Goal: Task Accomplishment & Management: Complete application form

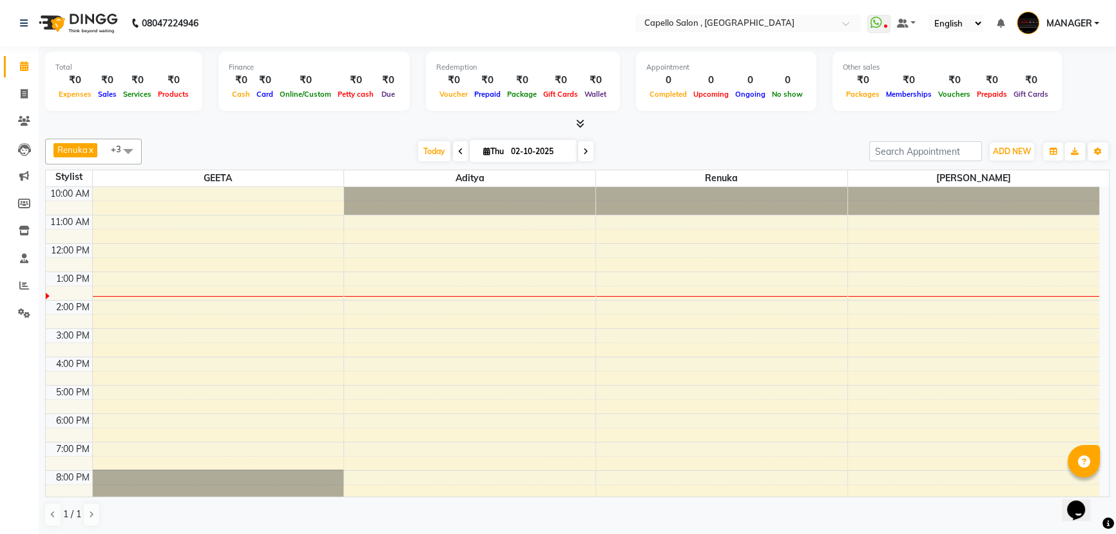
scroll to position [57, 0]
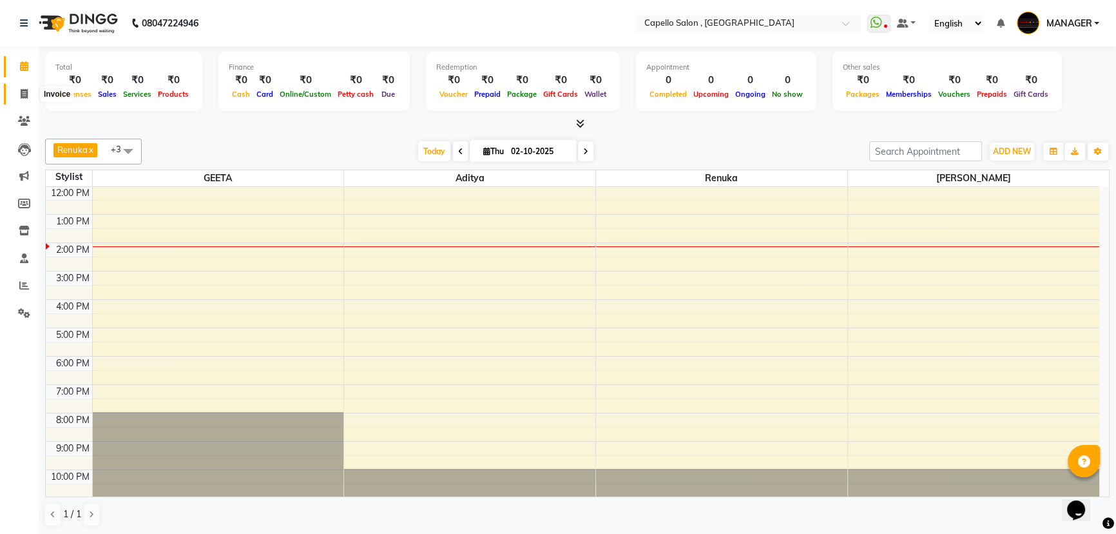
click at [22, 96] on icon at bounding box center [24, 94] width 7 height 10
select select "service"
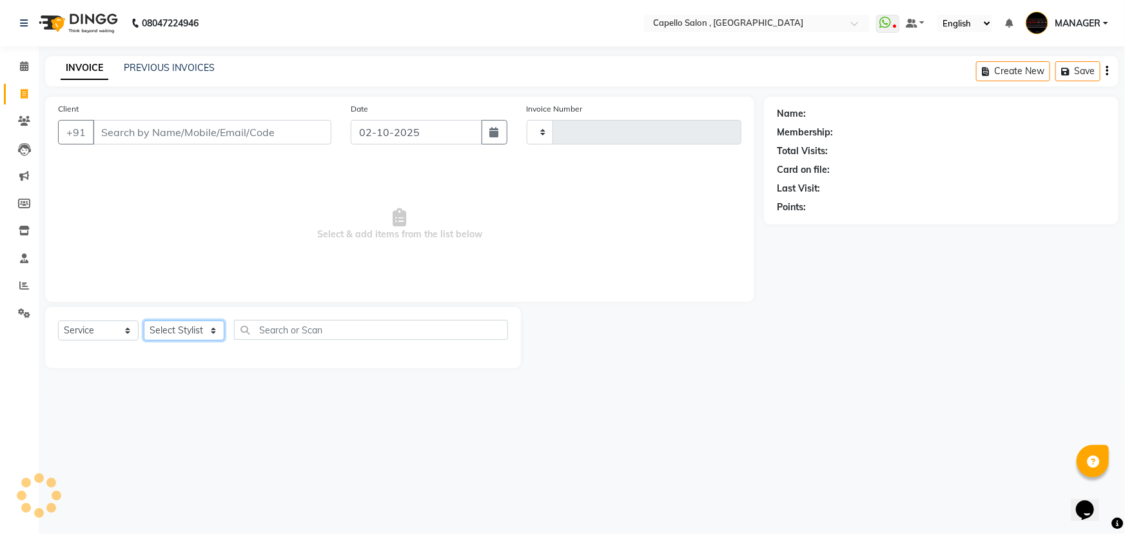
click at [157, 338] on select "Select Stylist" at bounding box center [184, 330] width 81 height 20
click at [162, 332] on select "Select Stylist" at bounding box center [184, 330] width 81 height 20
click at [187, 329] on select "Select Stylist" at bounding box center [184, 330] width 81 height 20
click at [185, 330] on select "Select Stylist" at bounding box center [184, 330] width 81 height 20
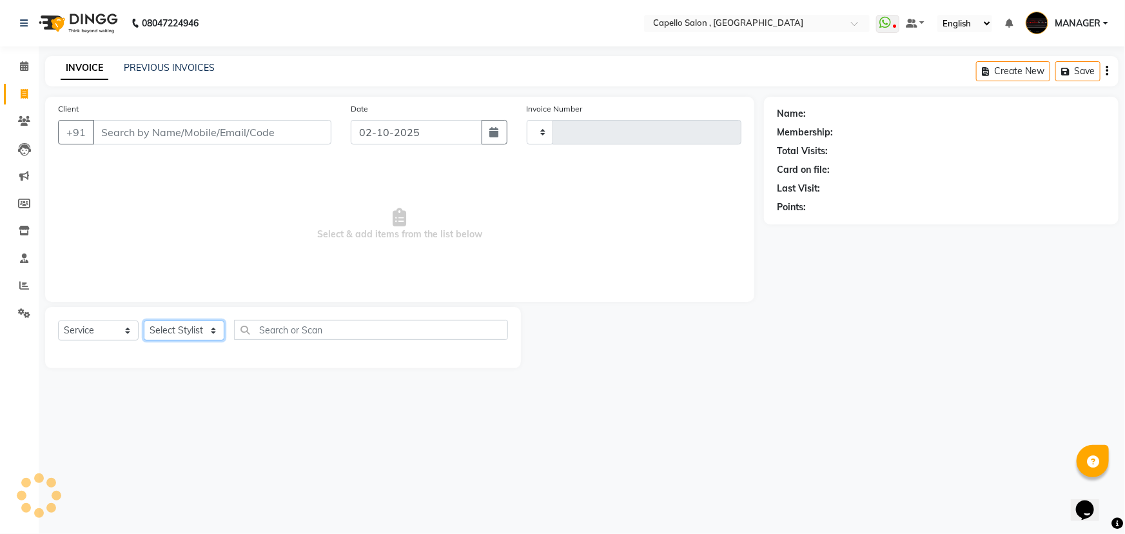
click at [186, 328] on select "Select Stylist" at bounding box center [184, 330] width 81 height 20
click at [23, 67] on icon at bounding box center [24, 66] width 8 height 10
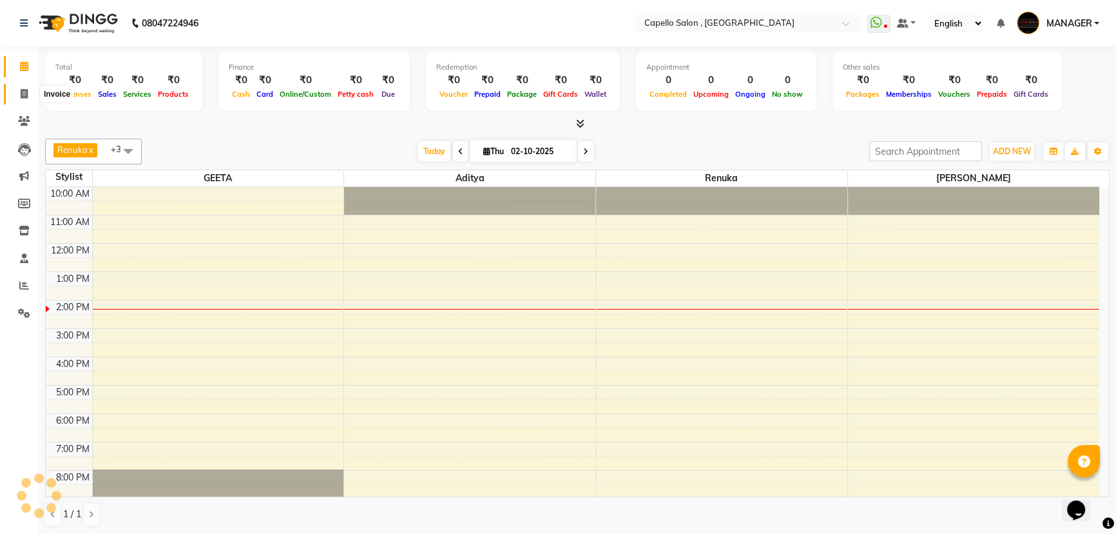
click at [21, 93] on icon at bounding box center [24, 94] width 7 height 10
select select "service"
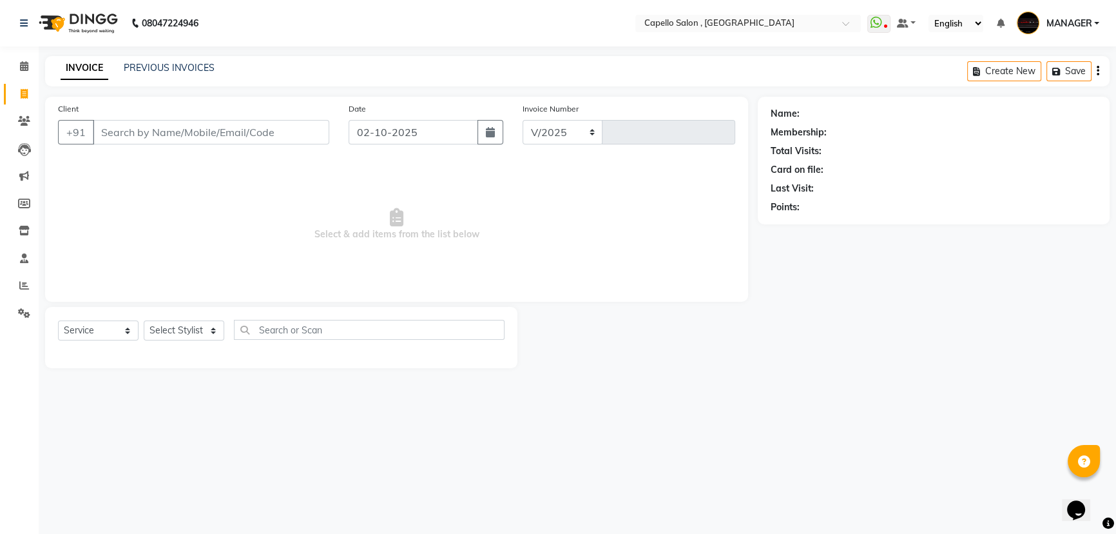
select select "831"
type input "1736"
click at [214, 329] on select "Select Stylist" at bounding box center [184, 330] width 81 height 20
click at [214, 329] on select "Select Stylist [PERSON_NAME] [PERSON_NAME] GEETA [PERSON_NAME] KIRAN MANAGER [P…" at bounding box center [184, 330] width 81 height 20
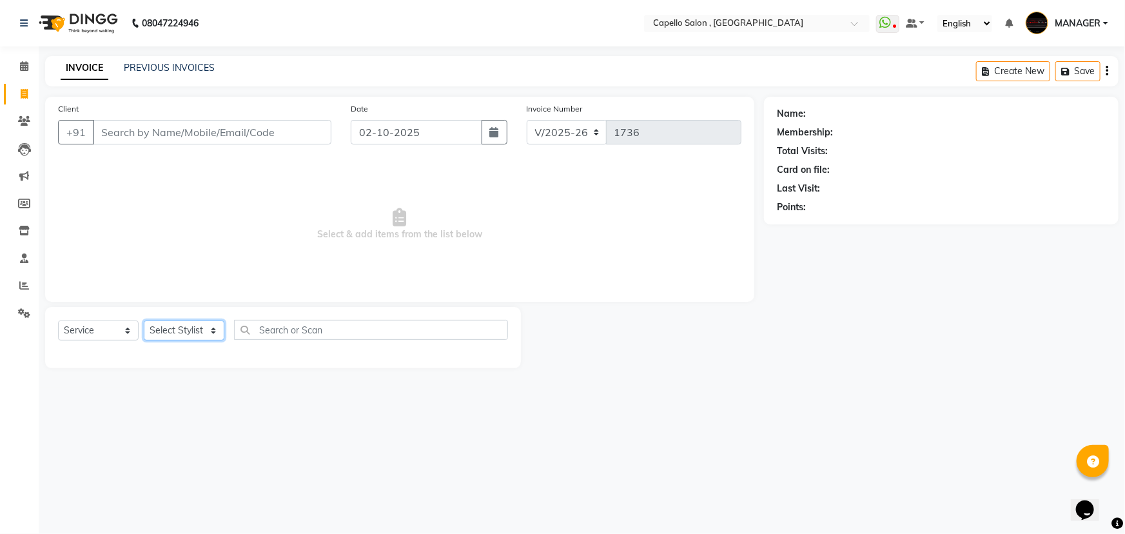
select select "58530"
click at [144, 320] on select "Select Stylist [PERSON_NAME] [PERSON_NAME] GEETA [PERSON_NAME] KIRAN MANAGER [P…" at bounding box center [184, 330] width 81 height 20
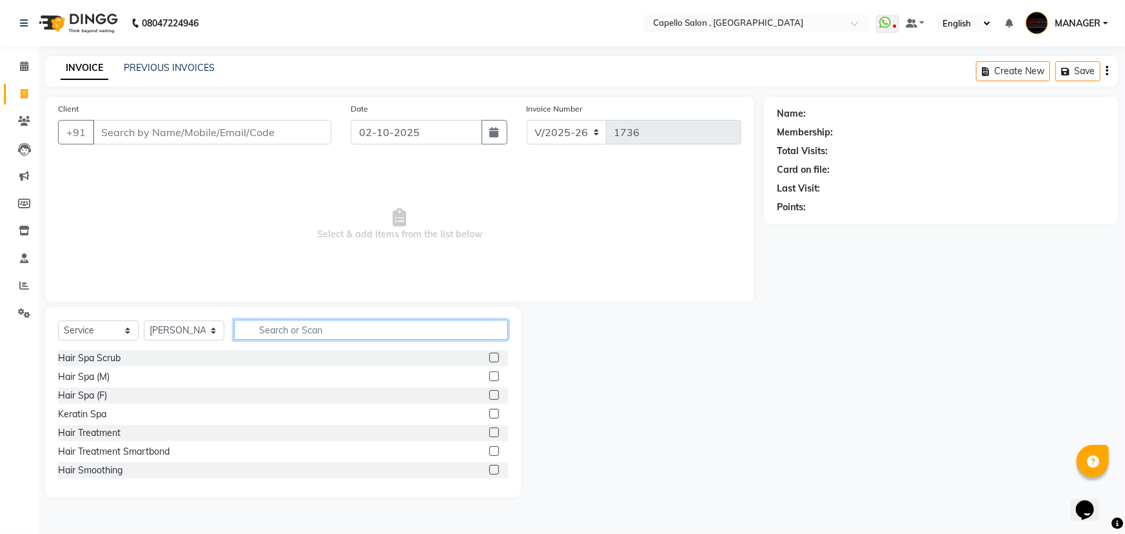
click at [266, 329] on input "text" at bounding box center [371, 330] width 274 height 20
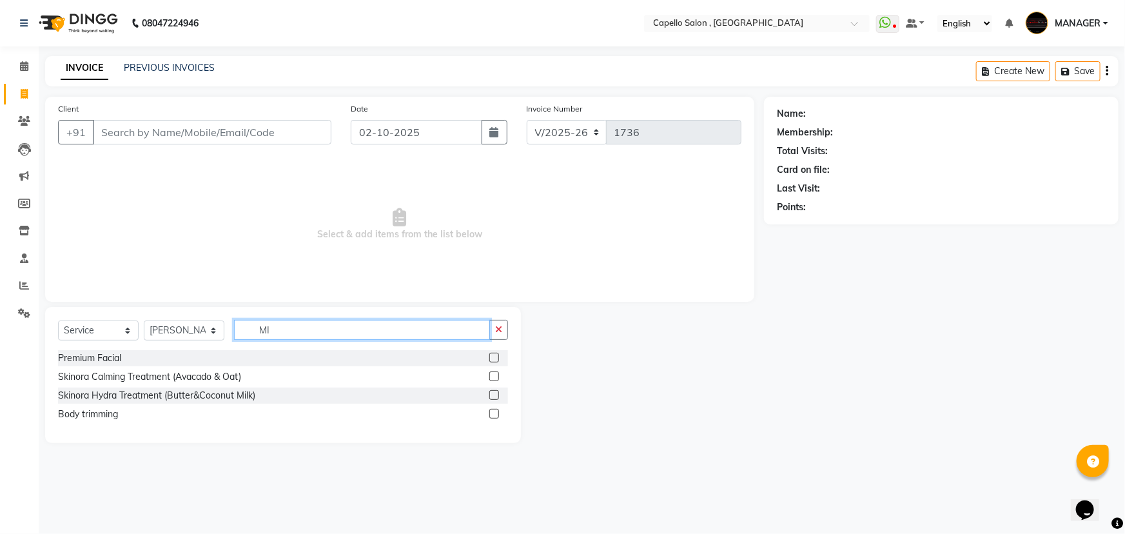
type input "M"
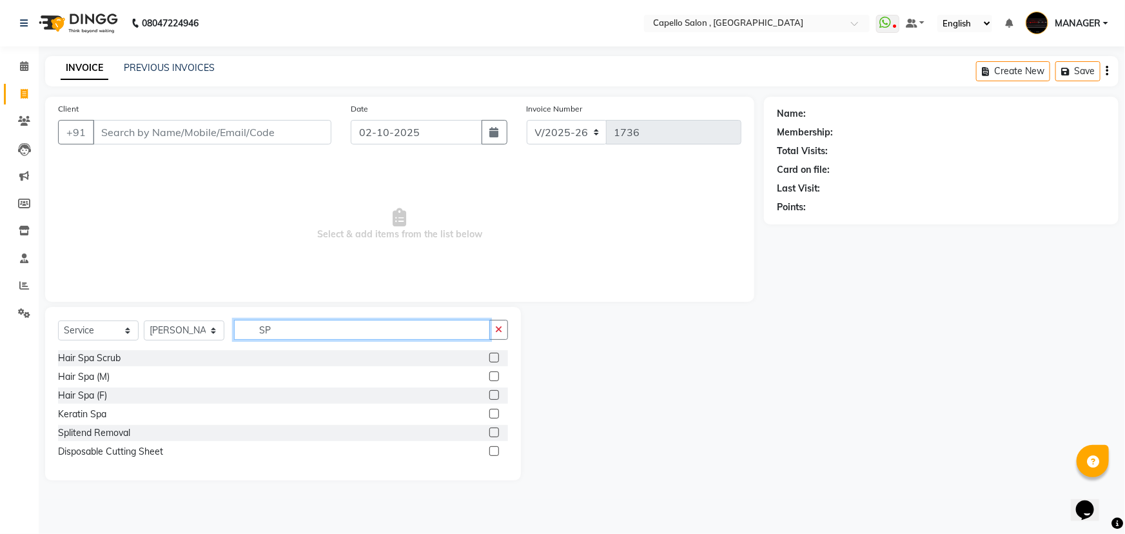
type input "SP"
click at [496, 354] on label at bounding box center [494, 358] width 10 height 10
click at [496, 354] on input "checkbox" at bounding box center [493, 358] width 8 height 8
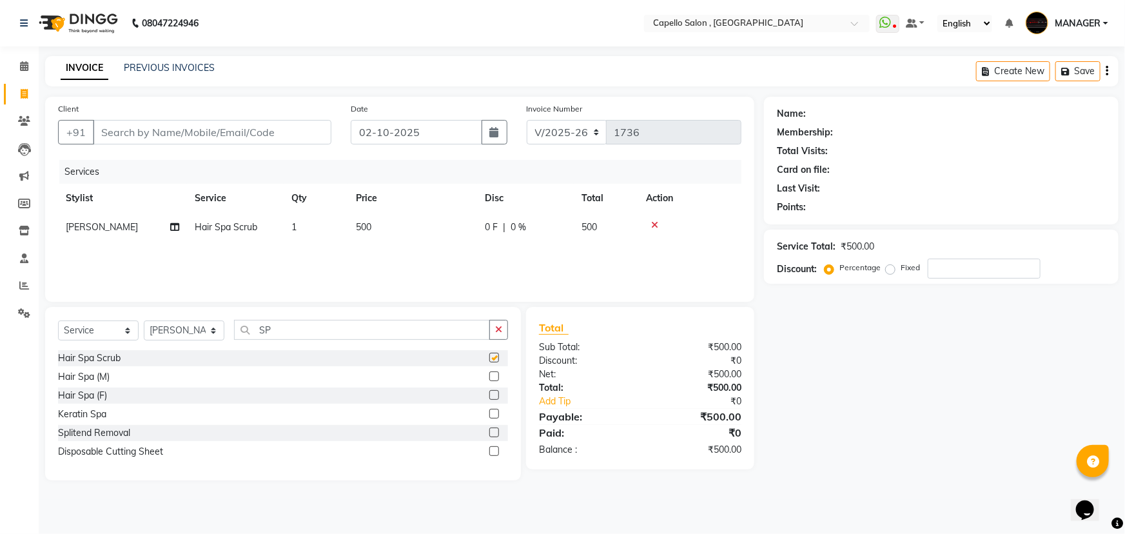
checkbox input "false"
click at [412, 215] on td "500" at bounding box center [412, 227] width 129 height 29
select select "58530"
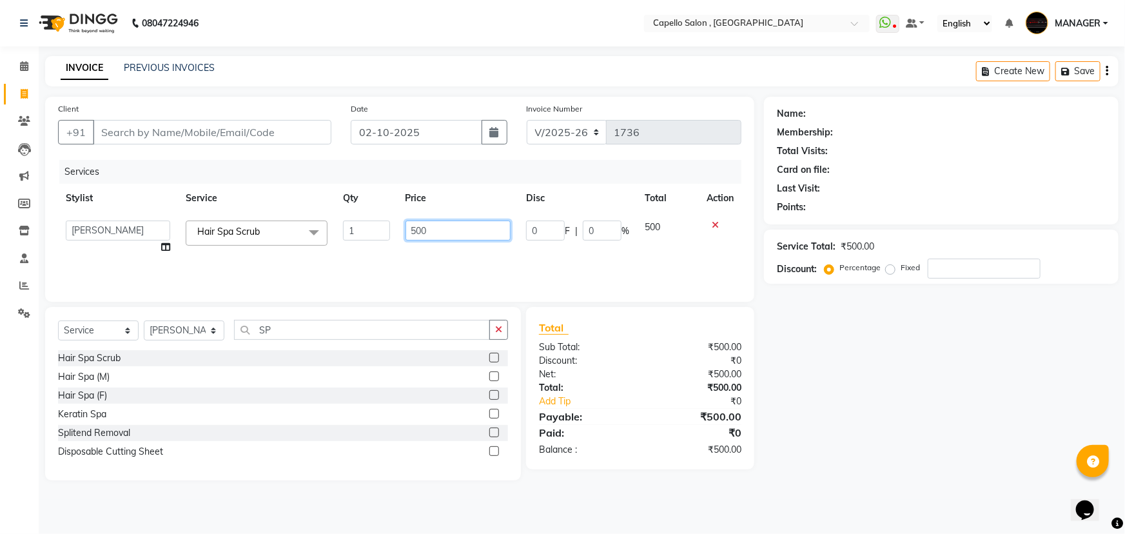
drag, startPoint x: 447, startPoint y: 236, endPoint x: 384, endPoint y: 233, distance: 63.2
click at [384, 233] on tr "aditya ADMIN akash [PERSON_NAME] GEETA [PERSON_NAME] KIRAN MANAGER MUKESH PANKA…" at bounding box center [399, 237] width 683 height 49
type input "800"
click at [492, 251] on div "Services Stylist Service Qty Price Disc Total Action aditya ADMIN akash [PERSON…" at bounding box center [399, 224] width 683 height 129
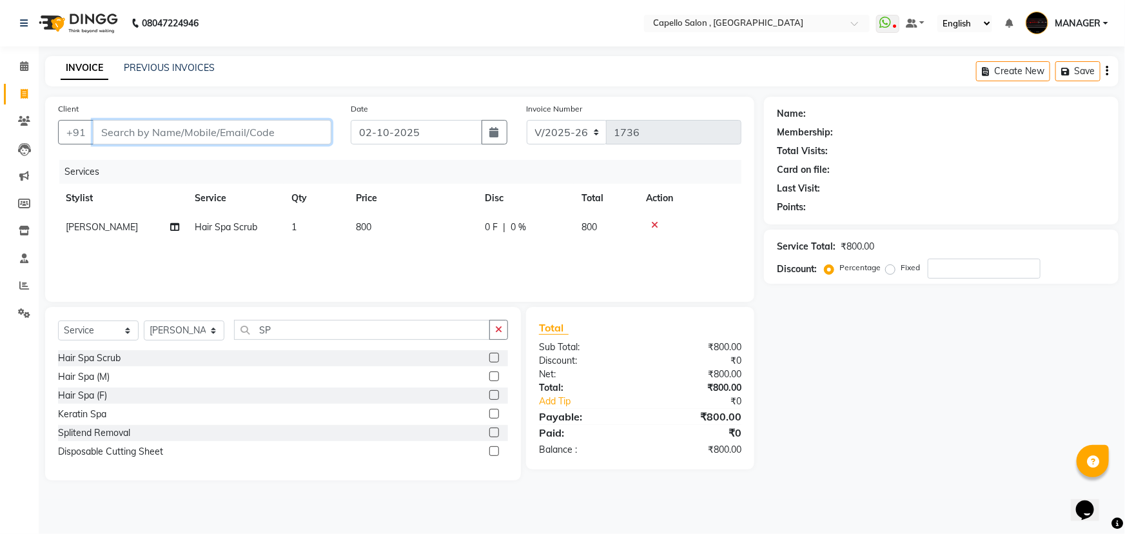
click at [291, 140] on input "Client" at bounding box center [212, 132] width 238 height 24
type input "9"
type input "0"
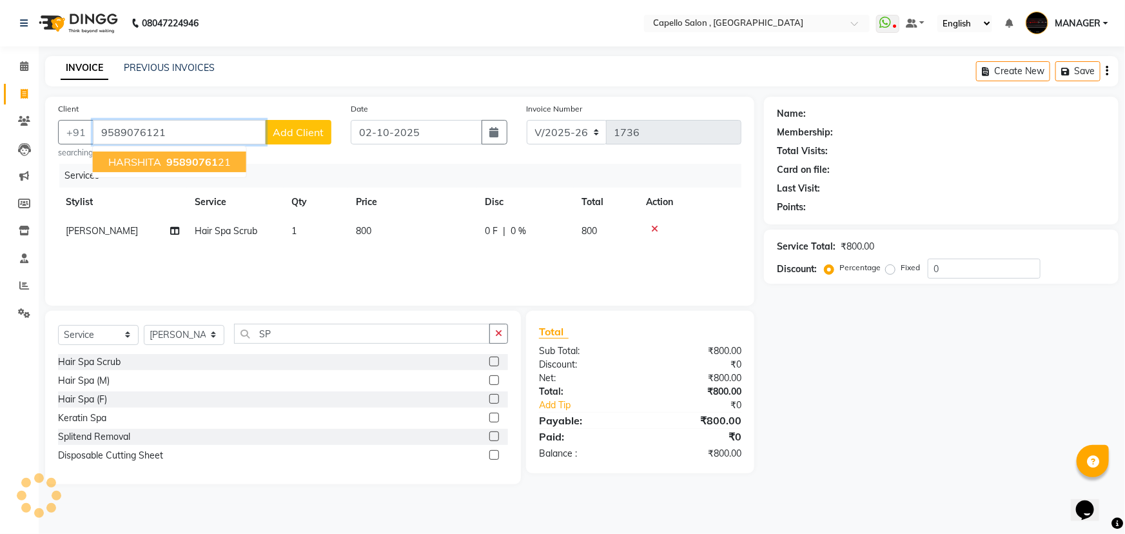
type input "9589076121"
click at [364, 264] on div "Services Stylist Service Qty Price Disc Total Action [PERSON_NAME] Hair Spa Scr…" at bounding box center [399, 228] width 683 height 129
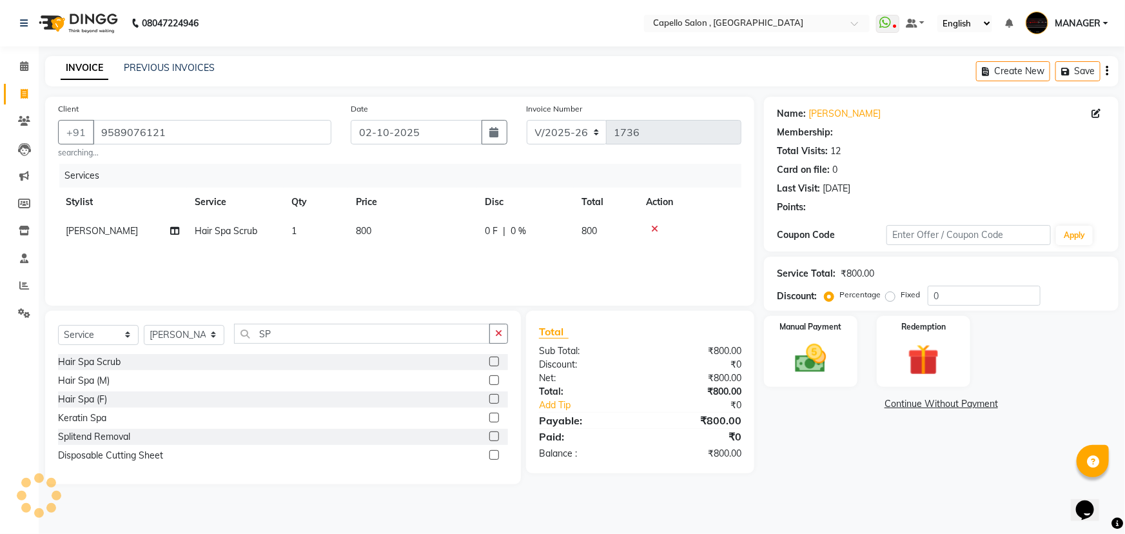
select select "1: Object"
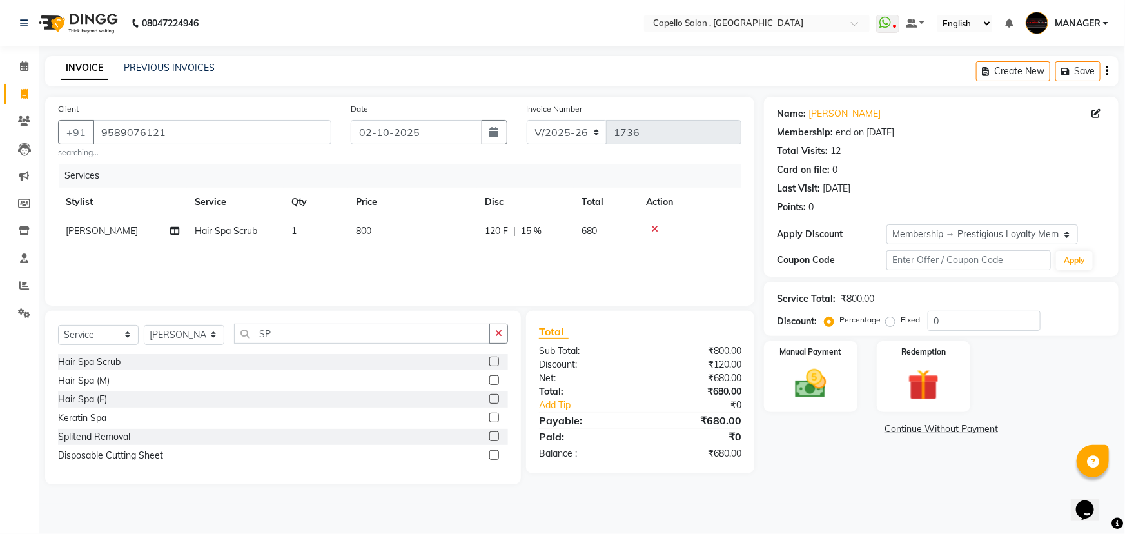
type input "15"
click at [812, 405] on div "Manual Payment" at bounding box center [810, 377] width 97 height 74
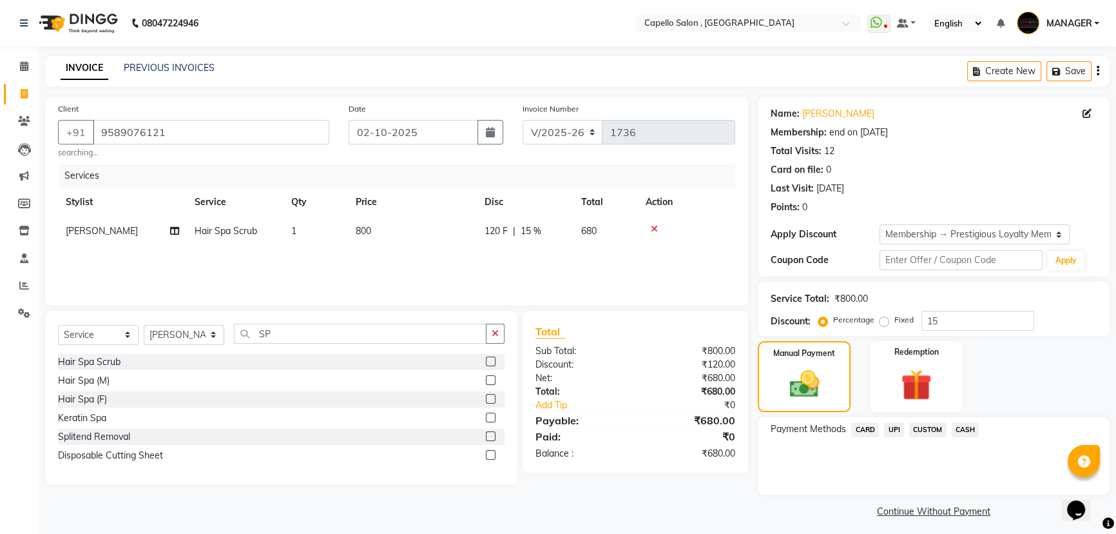
click at [895, 431] on span "UPI" at bounding box center [894, 429] width 20 height 15
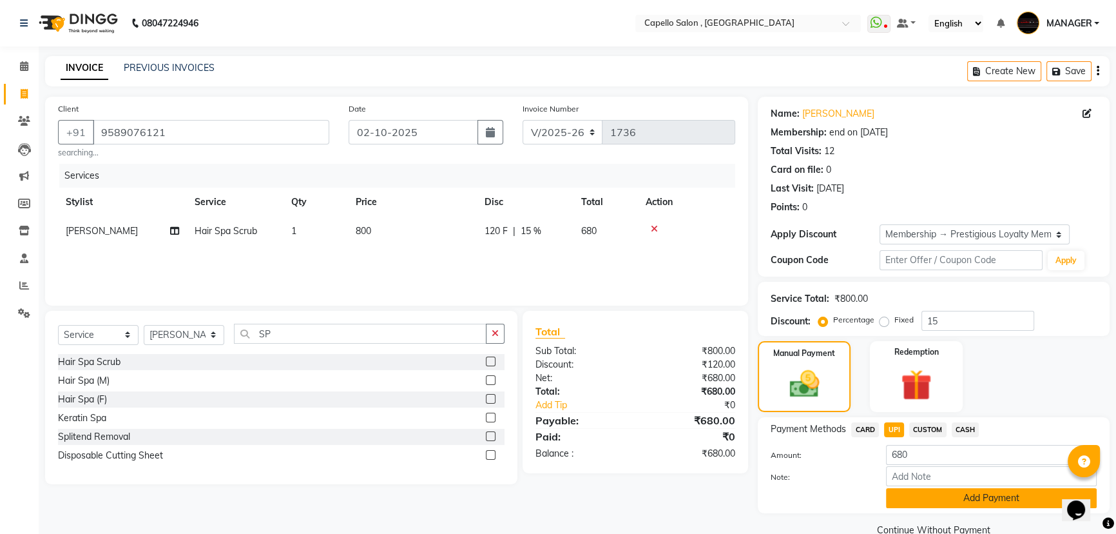
click at [929, 494] on button "Add Payment" at bounding box center [991, 498] width 211 height 20
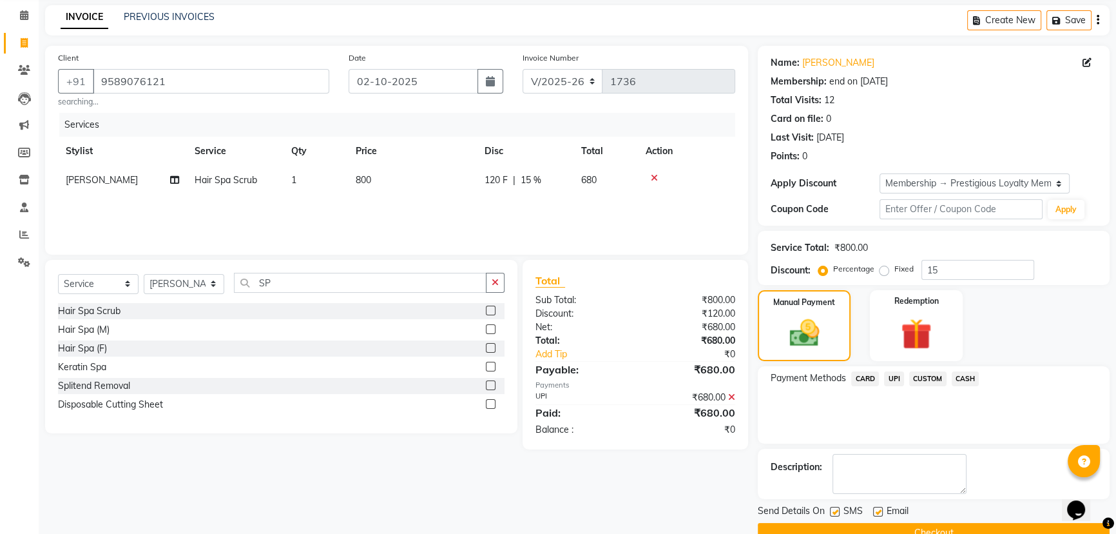
scroll to position [78, 0]
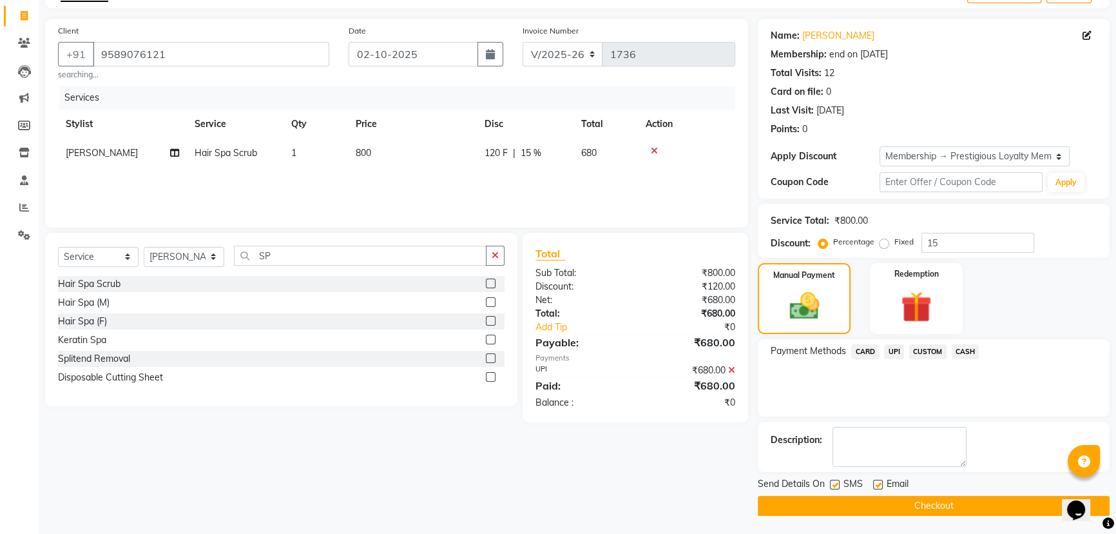
click at [555, 159] on div "120 F | 15 %" at bounding box center [525, 153] width 81 height 14
select select "58530"
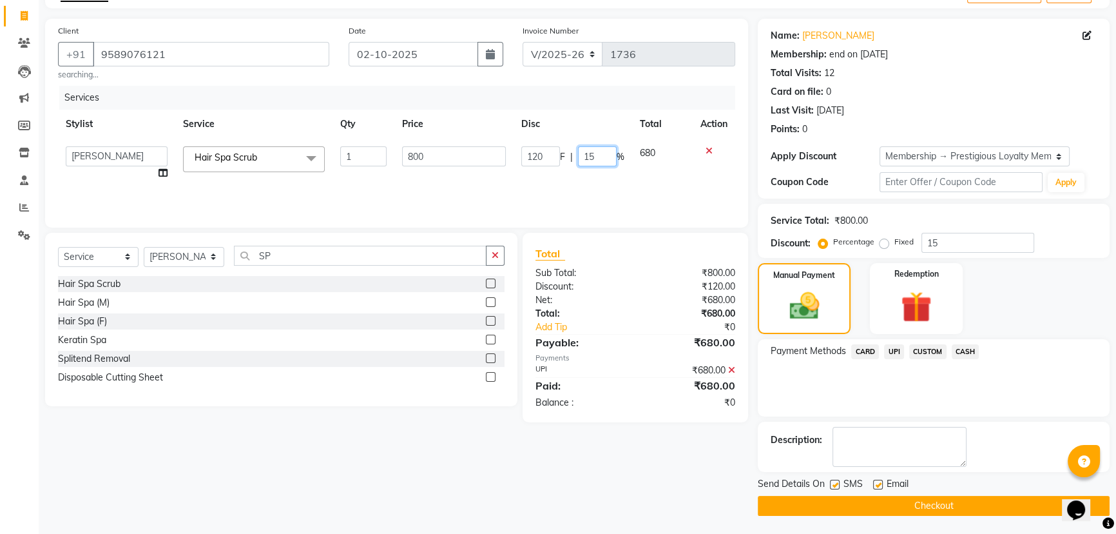
drag, startPoint x: 606, startPoint y: 159, endPoint x: 558, endPoint y: 168, distance: 48.5
click at [558, 168] on td "120 F | 15 %" at bounding box center [573, 163] width 119 height 49
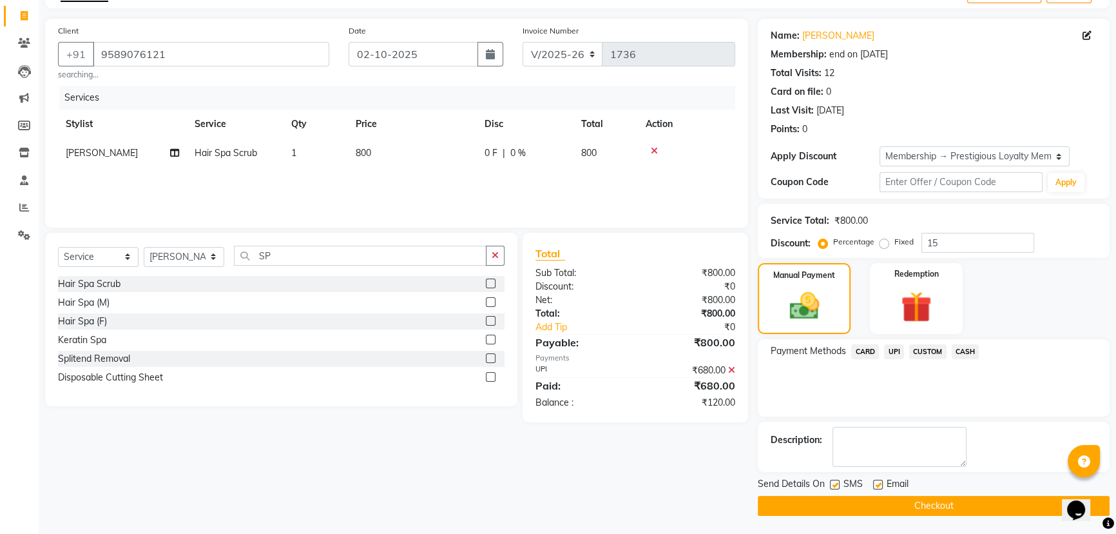
click at [585, 182] on div "Services Stylist Service Qty Price Disc Total Action [PERSON_NAME] Hair Spa Scr…" at bounding box center [396, 150] width 677 height 129
click at [733, 371] on icon at bounding box center [731, 369] width 7 height 9
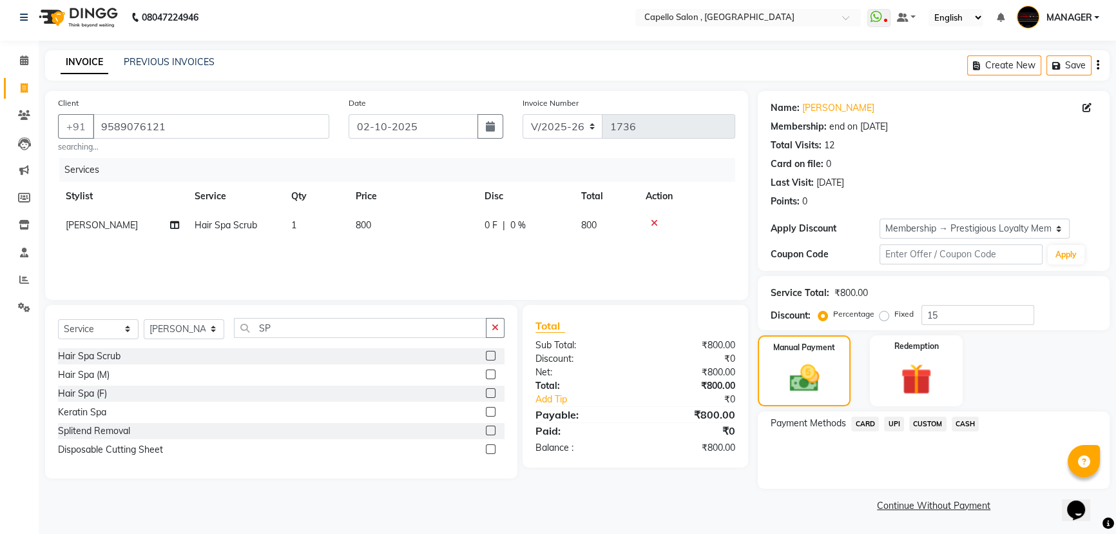
click at [896, 425] on span "UPI" at bounding box center [894, 423] width 20 height 15
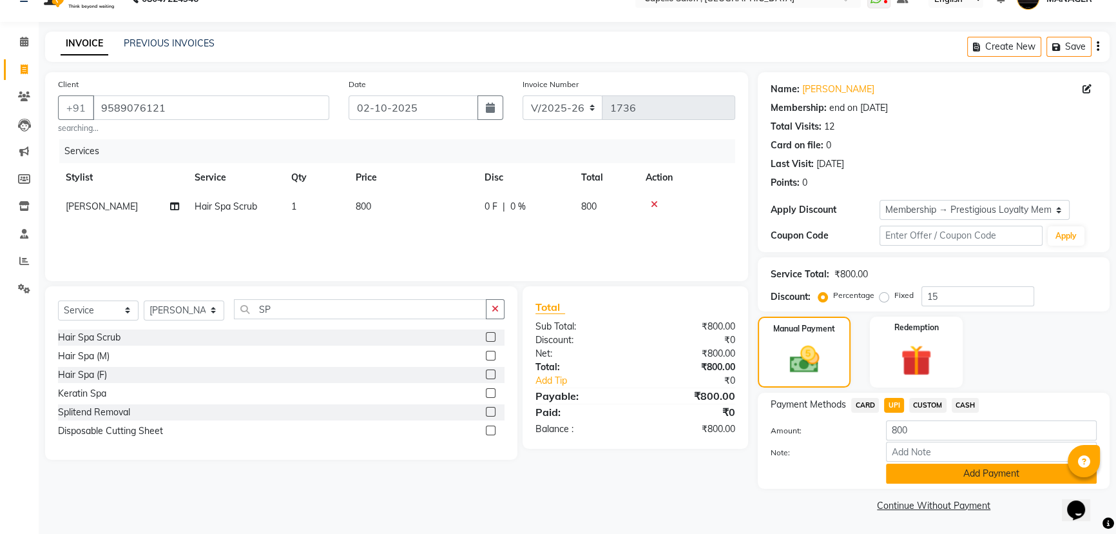
click at [913, 472] on button "Add Payment" at bounding box center [991, 473] width 211 height 20
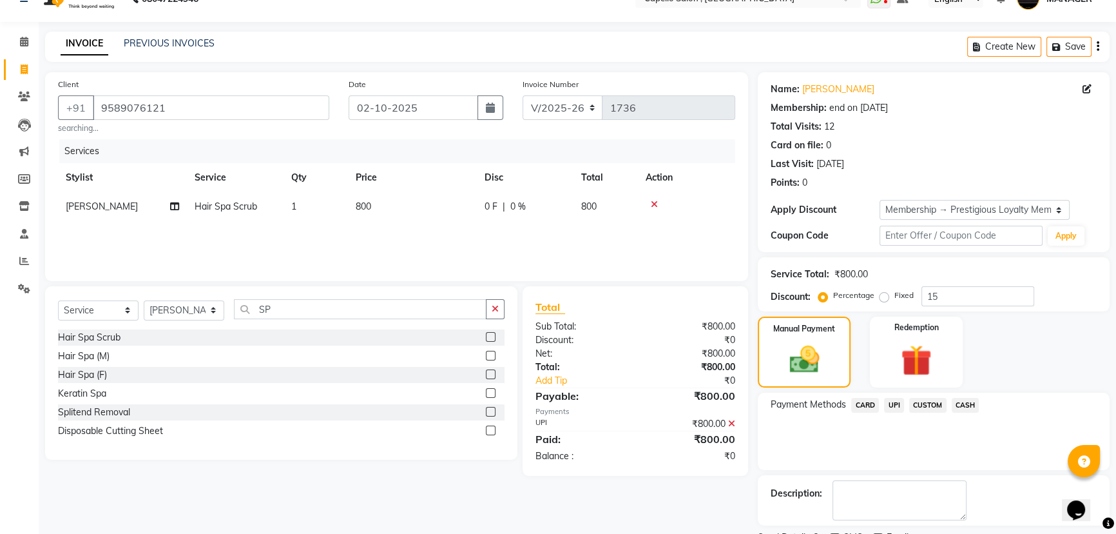
scroll to position [78, 0]
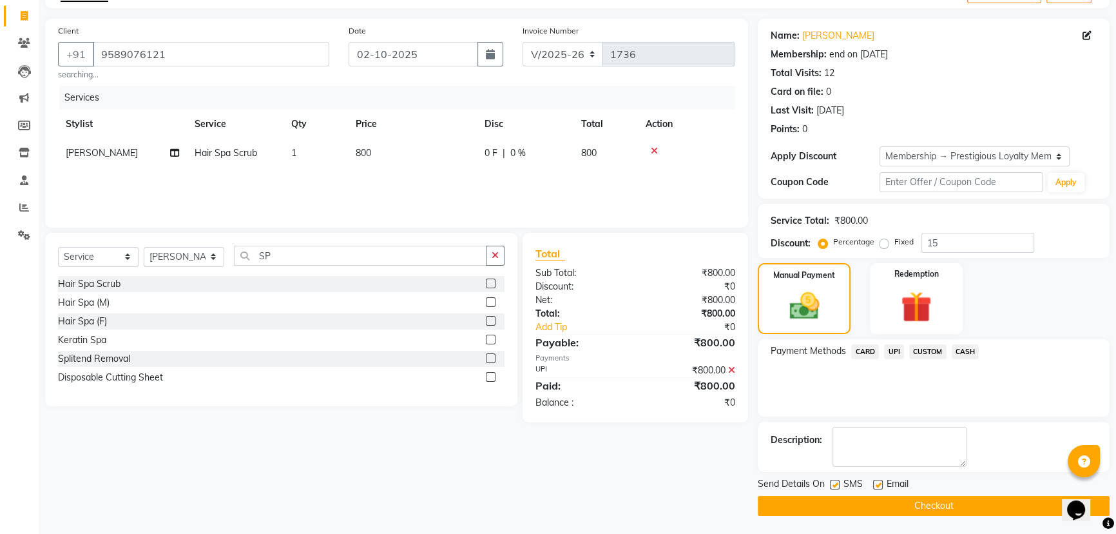
click at [868, 503] on button "Checkout" at bounding box center [934, 506] width 352 height 20
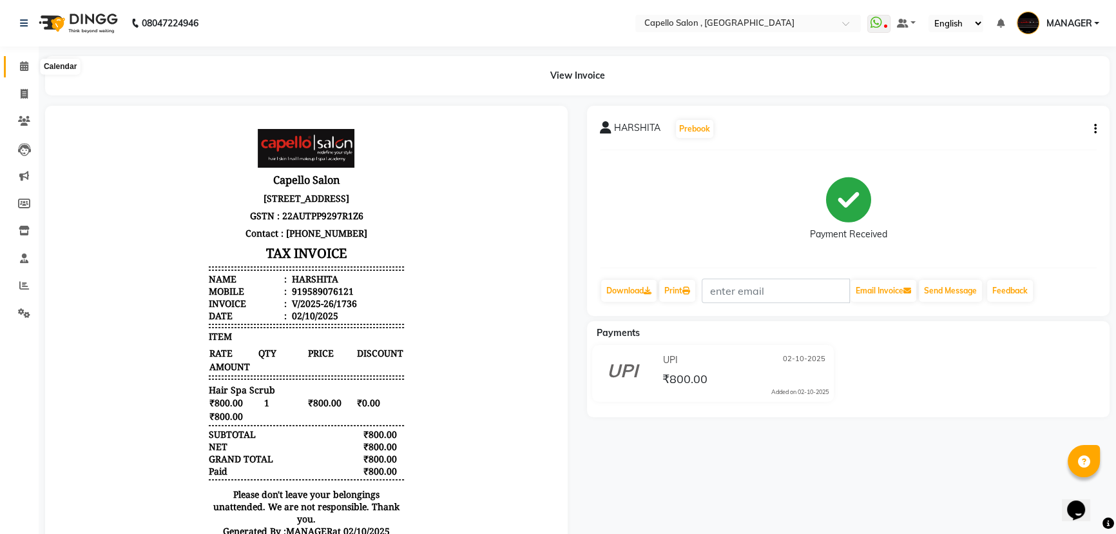
click at [21, 72] on span at bounding box center [24, 66] width 23 height 15
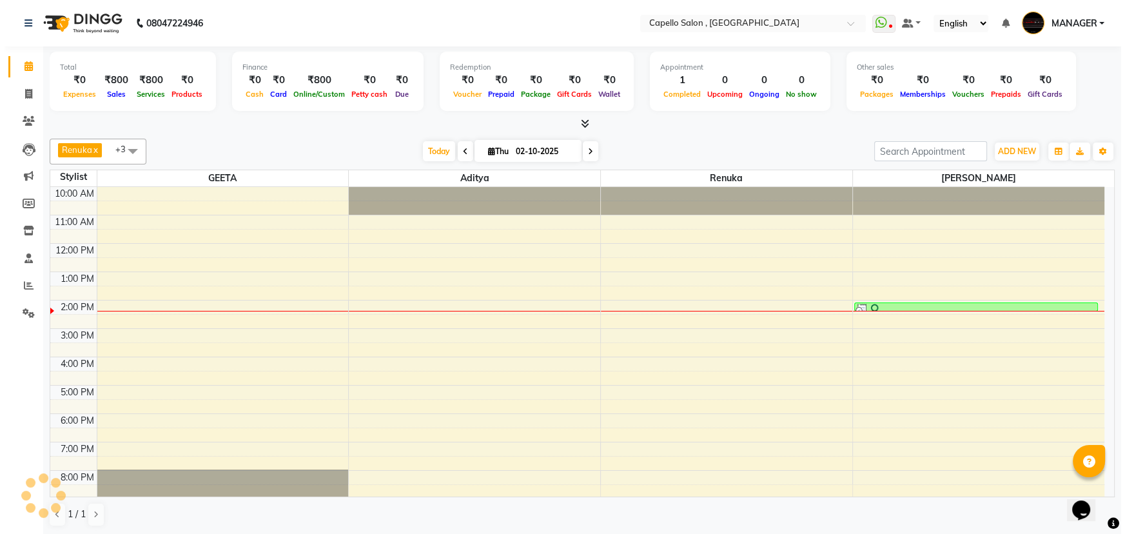
scroll to position [32, 0]
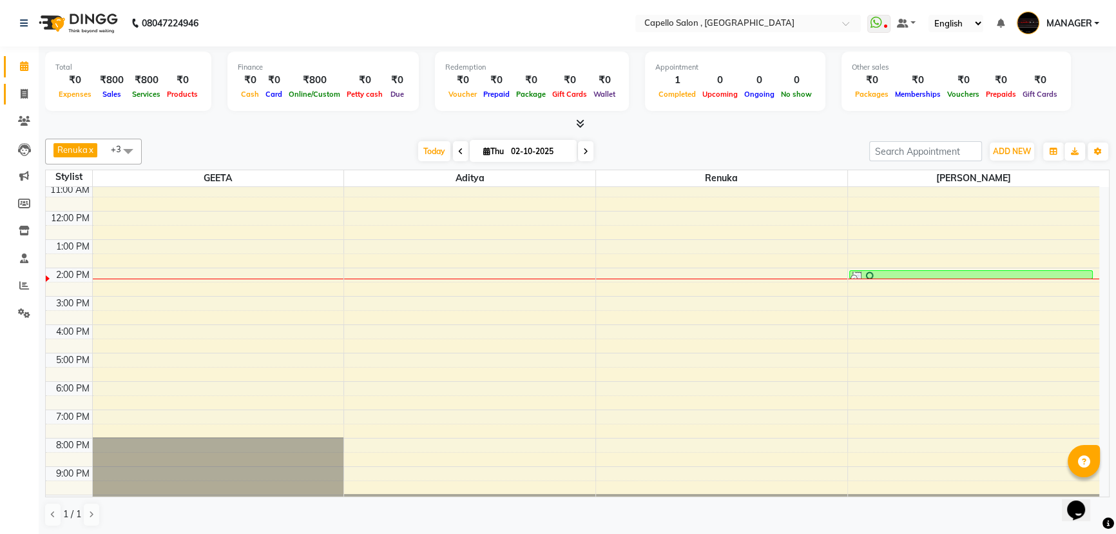
click at [12, 86] on link "Invoice" at bounding box center [19, 94] width 31 height 21
select select "service"
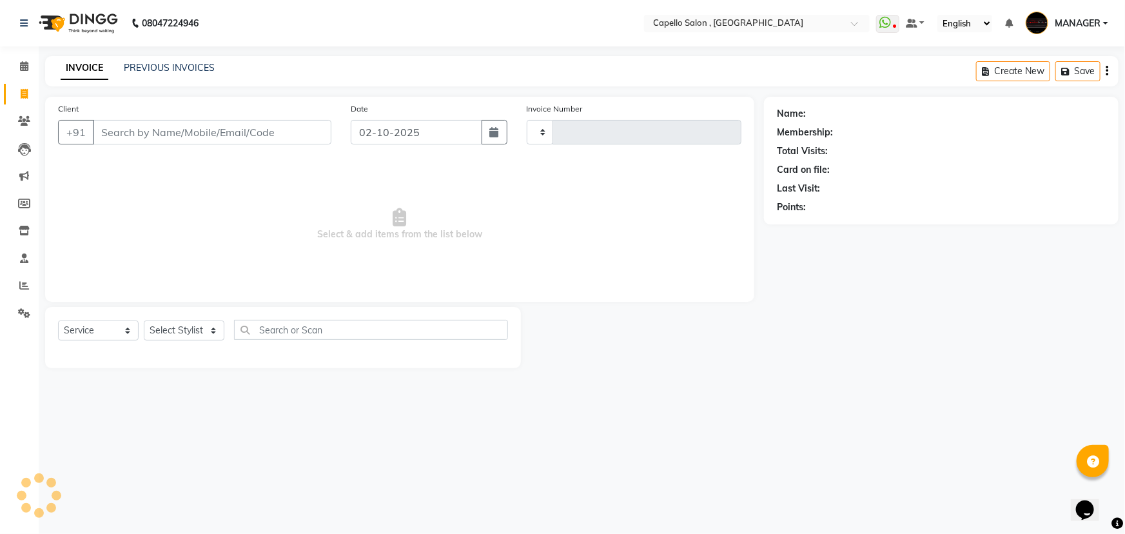
type input "1737"
select select "831"
click at [186, 121] on div "Client +91" at bounding box center [194, 128] width 293 height 53
click at [198, 128] on input "Client" at bounding box center [212, 132] width 238 height 24
type input "7000611101"
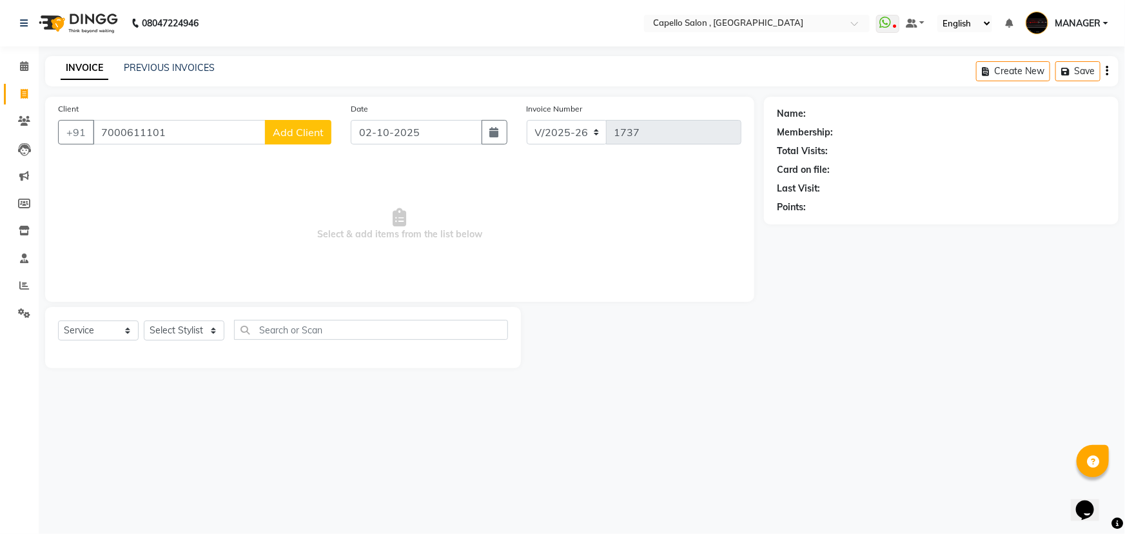
click at [291, 137] on span "Add Client" at bounding box center [298, 132] width 51 height 13
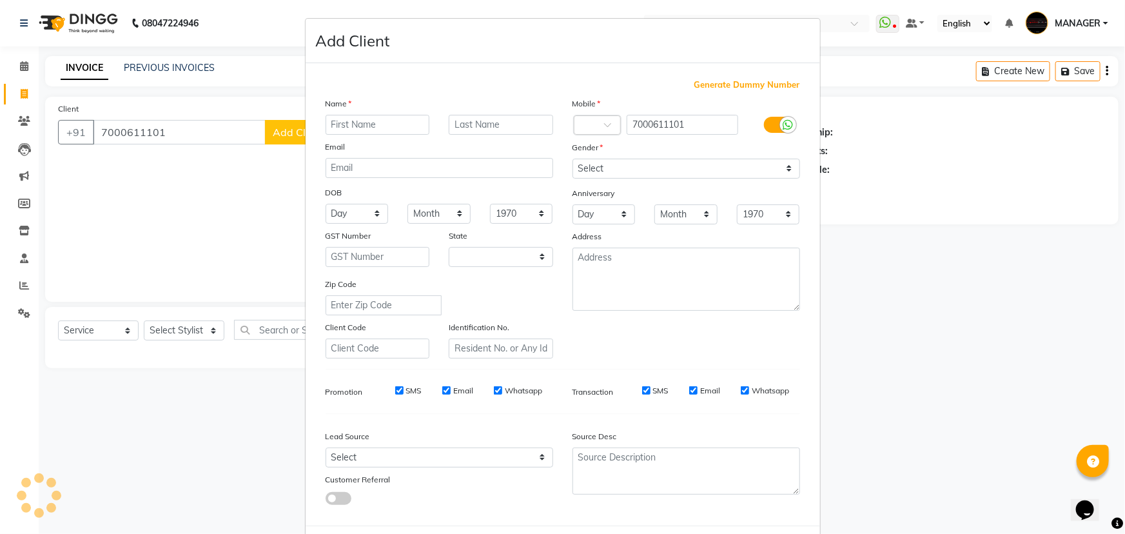
select select "7"
click at [344, 124] on input "text" at bounding box center [377, 125] width 104 height 20
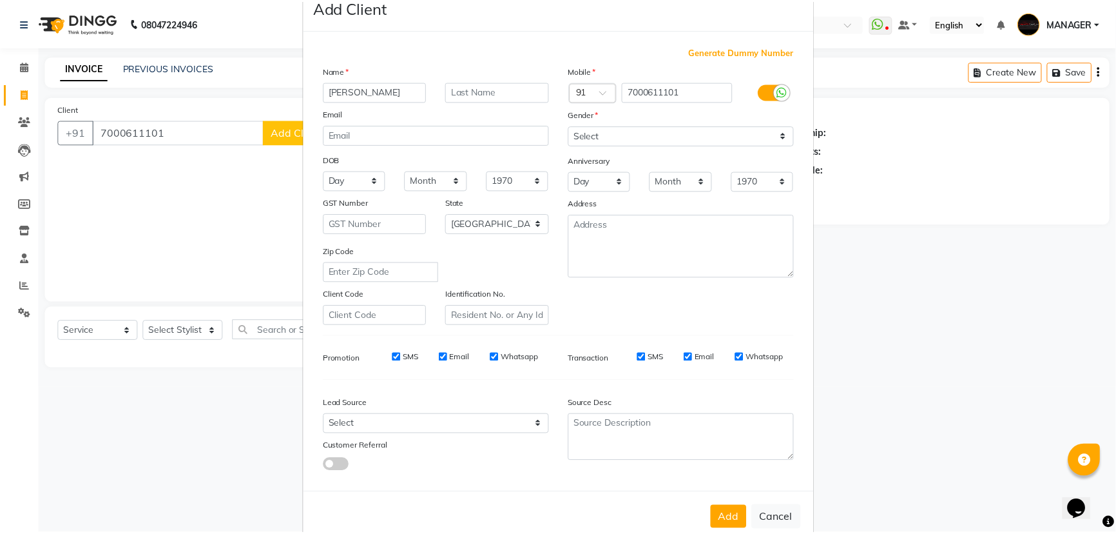
scroll to position [64, 0]
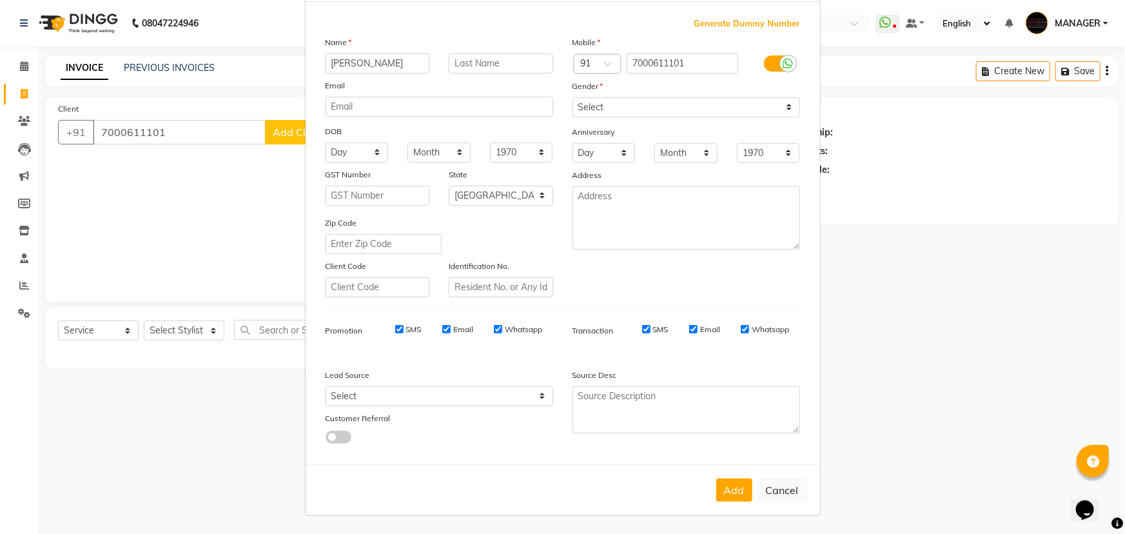
type input "[PERSON_NAME]"
drag, startPoint x: 669, startPoint y: 104, endPoint x: 670, endPoint y: 113, distance: 8.5
click at [669, 108] on select "Select [DEMOGRAPHIC_DATA] [DEMOGRAPHIC_DATA] Other Prefer Not To Say" at bounding box center [686, 107] width 228 height 20
select select "[DEMOGRAPHIC_DATA]"
click at [572, 97] on select "Select [DEMOGRAPHIC_DATA] [DEMOGRAPHIC_DATA] Other Prefer Not To Say" at bounding box center [686, 107] width 228 height 20
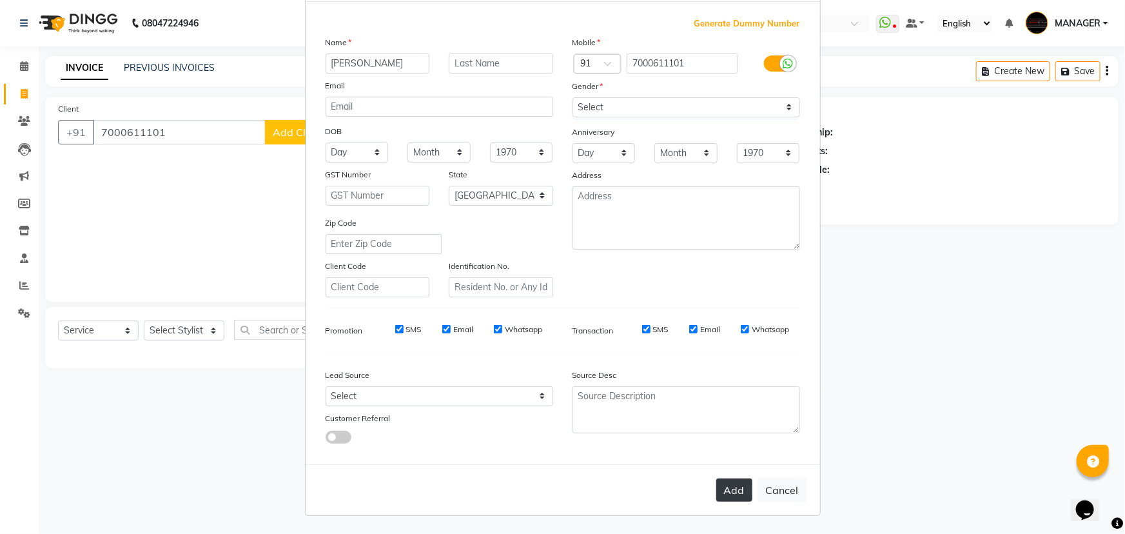
click at [739, 492] on button "Add" at bounding box center [734, 489] width 36 height 23
select select
select select "null"
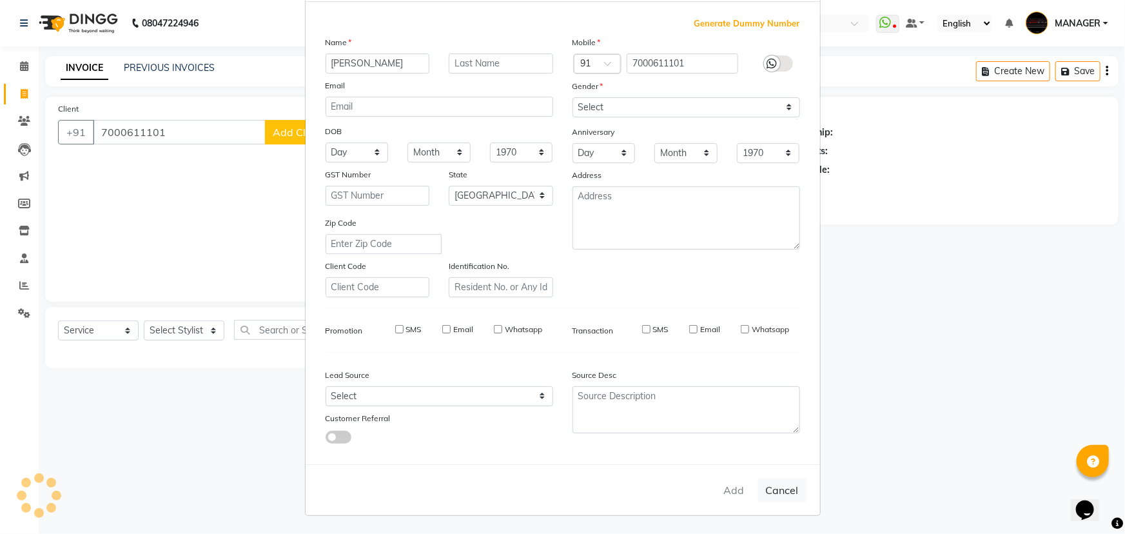
select select
checkbox input "false"
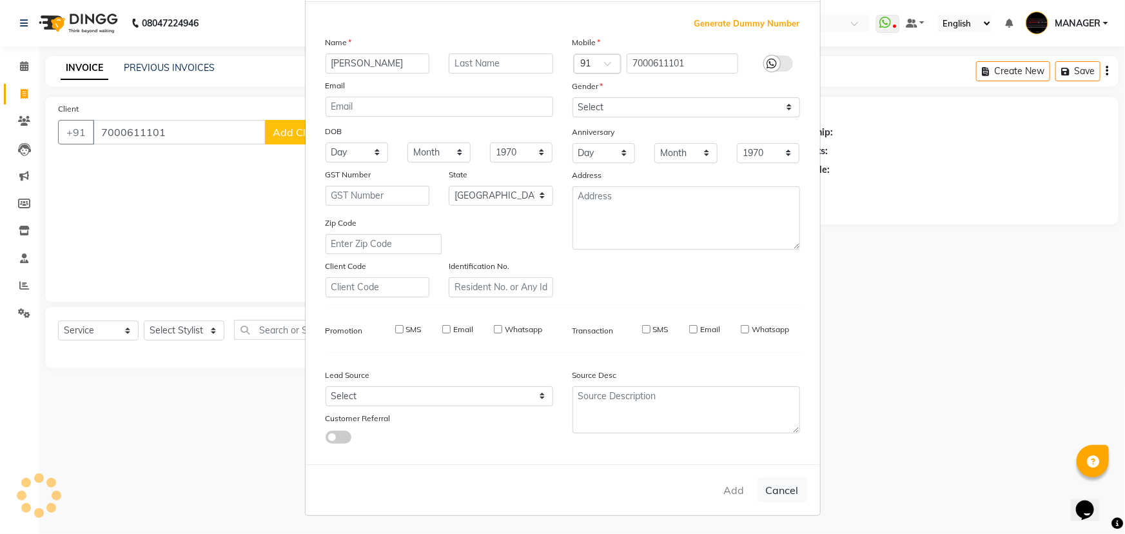
checkbox input "false"
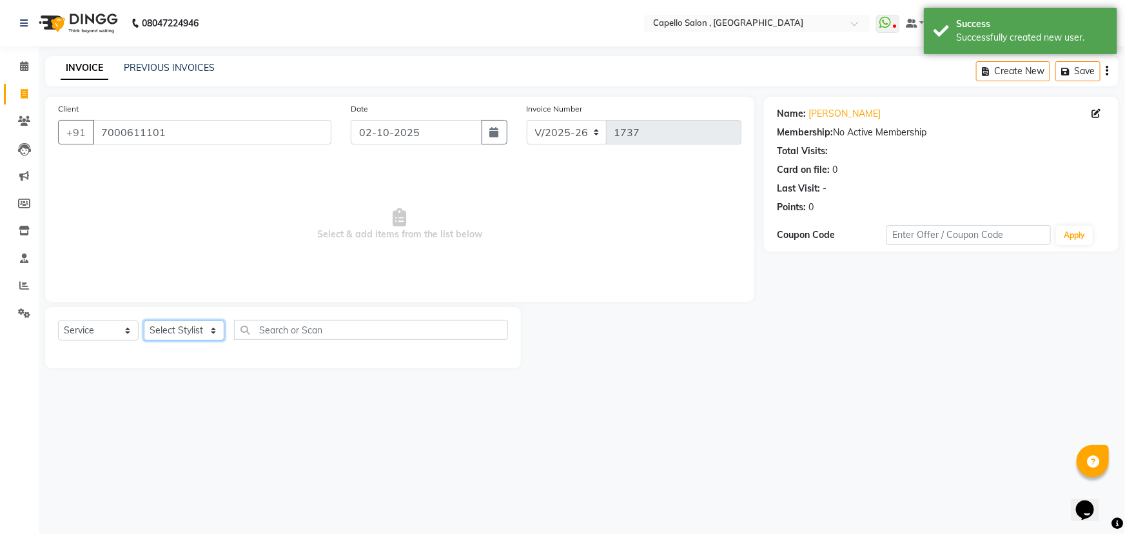
drag, startPoint x: 200, startPoint y: 331, endPoint x: 204, endPoint y: 322, distance: 10.2
click at [200, 331] on select "Select Stylist [PERSON_NAME] [PERSON_NAME] GEETA [PERSON_NAME] KIRAN MANAGER [P…" at bounding box center [184, 330] width 81 height 20
select select "14645"
click at [144, 320] on select "Select Stylist [PERSON_NAME] [PERSON_NAME] GEETA [PERSON_NAME] KIRAN MANAGER [P…" at bounding box center [184, 330] width 81 height 20
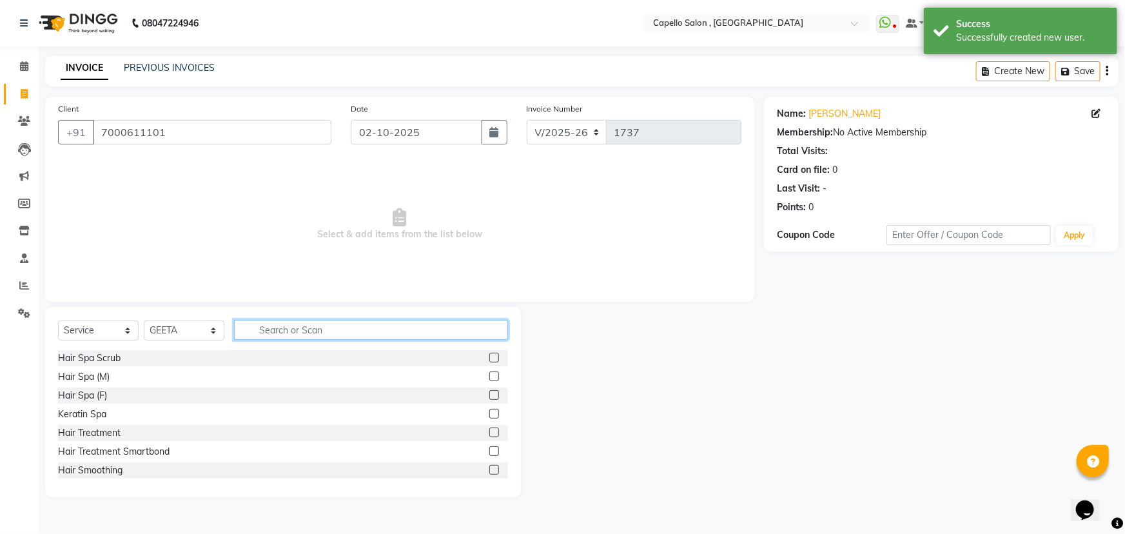
click at [289, 330] on input "text" at bounding box center [371, 330] width 274 height 20
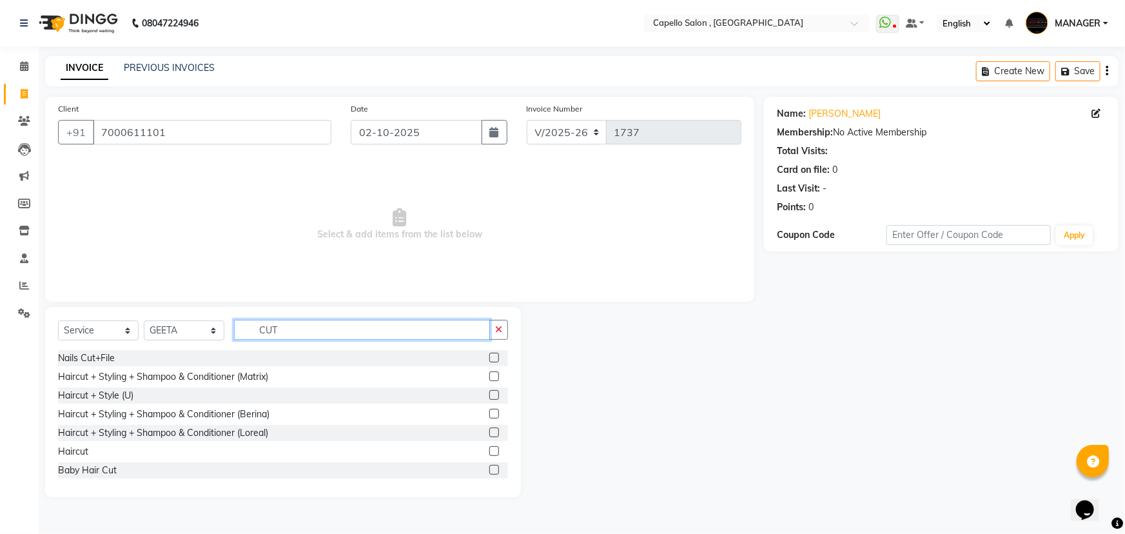
type input "CUT"
click at [489, 373] on label at bounding box center [494, 376] width 10 height 10
click at [489, 373] on input "checkbox" at bounding box center [493, 377] width 8 height 8
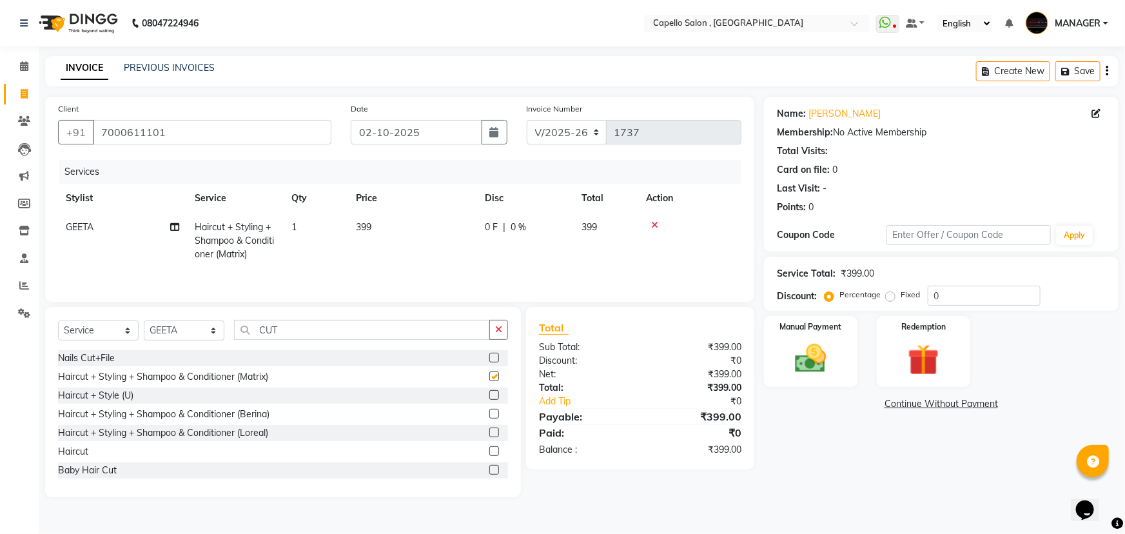
checkbox input "false"
click at [489, 451] on label at bounding box center [494, 451] width 10 height 10
click at [489, 451] on input "checkbox" at bounding box center [493, 451] width 8 height 8
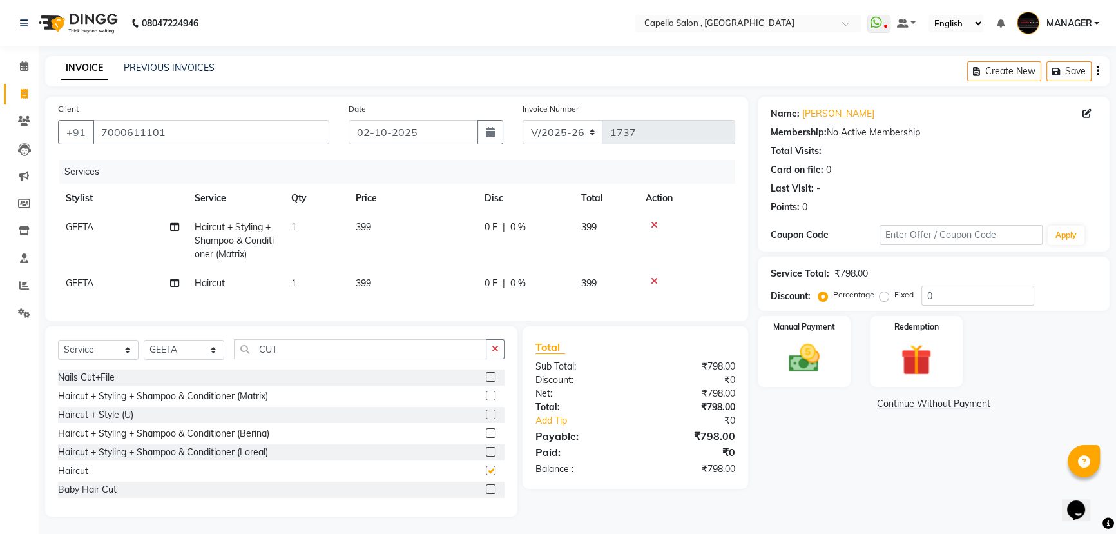
checkbox input "false"
click at [68, 284] on span "GEETA" at bounding box center [80, 283] width 28 height 12
select select "14645"
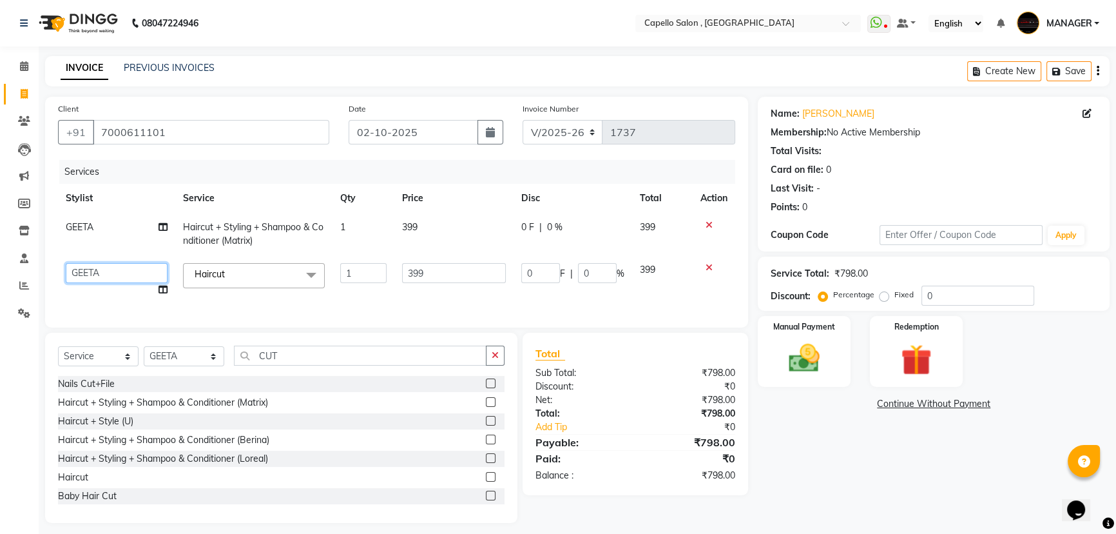
click at [75, 276] on select "[PERSON_NAME] [PERSON_NAME] GEETA [PERSON_NAME] KIRAN MANAGER [PERSON_NAME] [PE…" at bounding box center [117, 273] width 102 height 20
click at [435, 269] on input "399" at bounding box center [454, 273] width 104 height 20
drag, startPoint x: 413, startPoint y: 273, endPoint x: 374, endPoint y: 276, distance: 38.8
click at [374, 276] on tr "aditya ADMIN akash [PERSON_NAME] GEETA [PERSON_NAME] KIRAN MANAGER MUKESH PANKA…" at bounding box center [396, 279] width 677 height 49
type input "300"
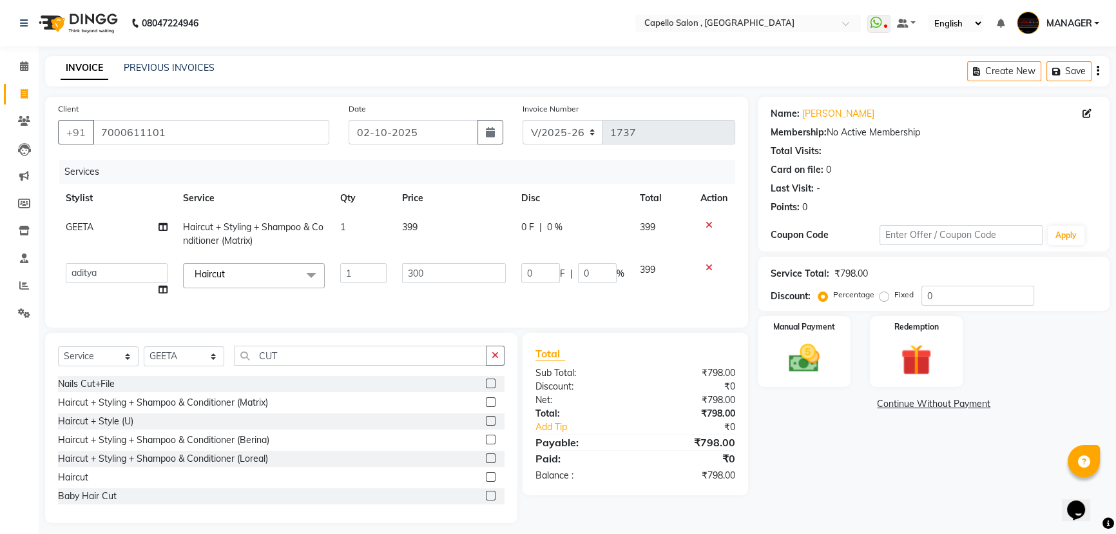
click at [434, 235] on td "399" at bounding box center [453, 234] width 119 height 43
select select "14645"
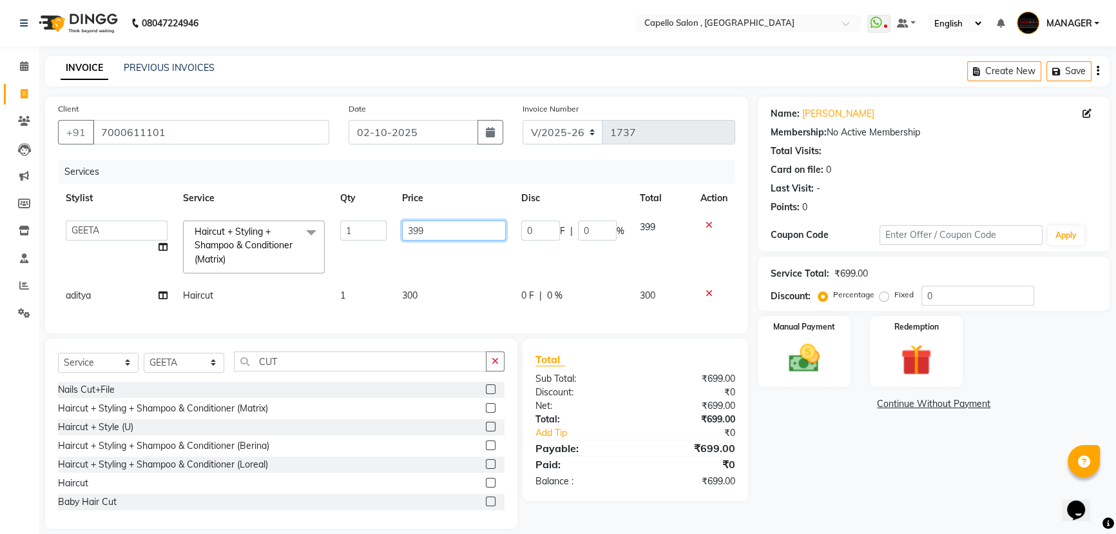
drag, startPoint x: 443, startPoint y: 228, endPoint x: 369, endPoint y: 230, distance: 74.1
click at [369, 230] on tr "aditya ADMIN akash [PERSON_NAME] GEETA [PERSON_NAME] KIRAN MANAGER MUKESH PANKA…" at bounding box center [396, 247] width 677 height 68
type input "600"
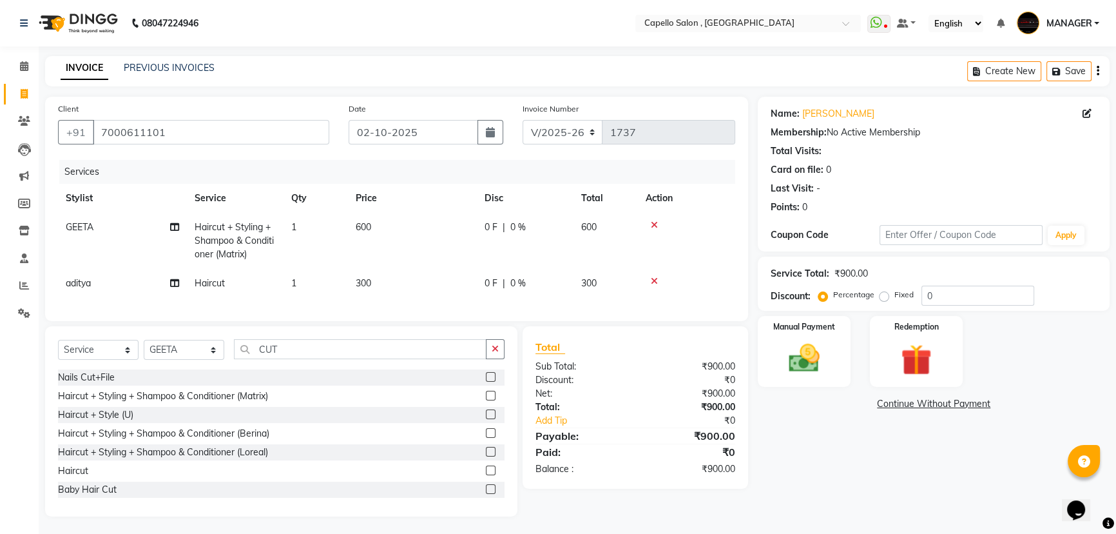
click at [377, 160] on div "Services" at bounding box center [402, 172] width 686 height 24
click at [387, 226] on td "600" at bounding box center [412, 241] width 129 height 56
select select "14645"
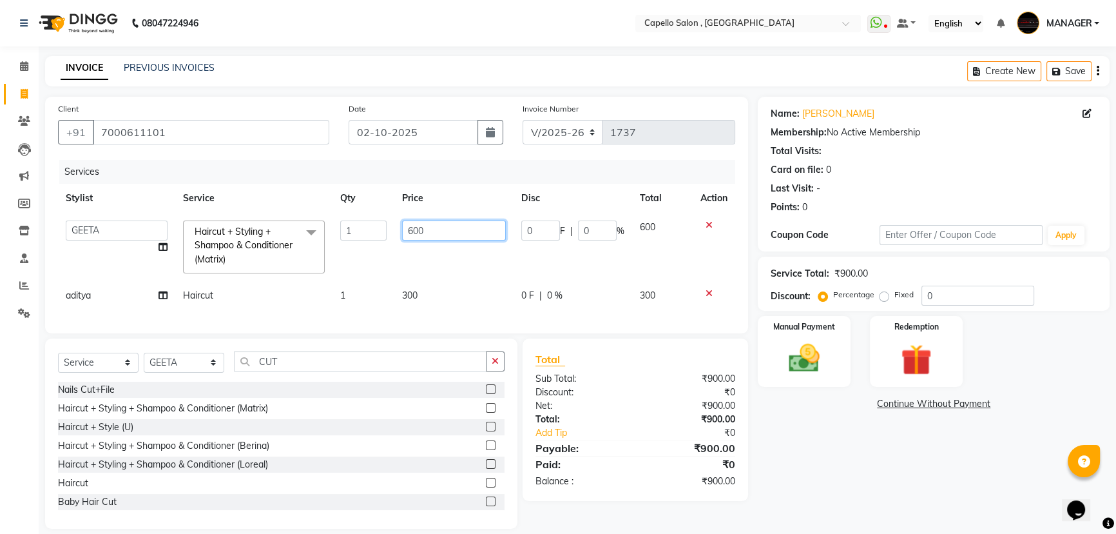
click at [419, 227] on input "600" at bounding box center [454, 230] width 104 height 20
drag, startPoint x: 420, startPoint y: 228, endPoint x: 374, endPoint y: 230, distance: 46.4
click at [374, 230] on tr "aditya ADMIN akash [PERSON_NAME] GEETA [PERSON_NAME] KIRAN MANAGER MUKESH PANKA…" at bounding box center [396, 247] width 677 height 68
click at [429, 224] on input "600" at bounding box center [454, 230] width 104 height 20
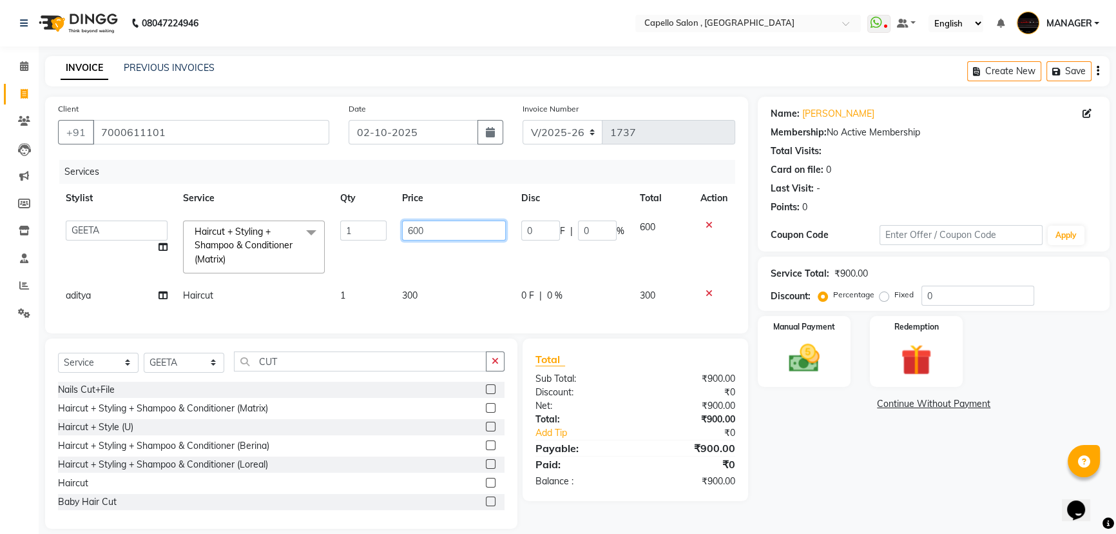
drag, startPoint x: 429, startPoint y: 224, endPoint x: 376, endPoint y: 223, distance: 52.9
click at [376, 223] on tr "aditya ADMIN akash [PERSON_NAME] GEETA [PERSON_NAME] KIRAN MANAGER MUKESH PANKA…" at bounding box center [396, 247] width 677 height 68
type input "500"
click at [461, 181] on div "Services" at bounding box center [402, 172] width 686 height 24
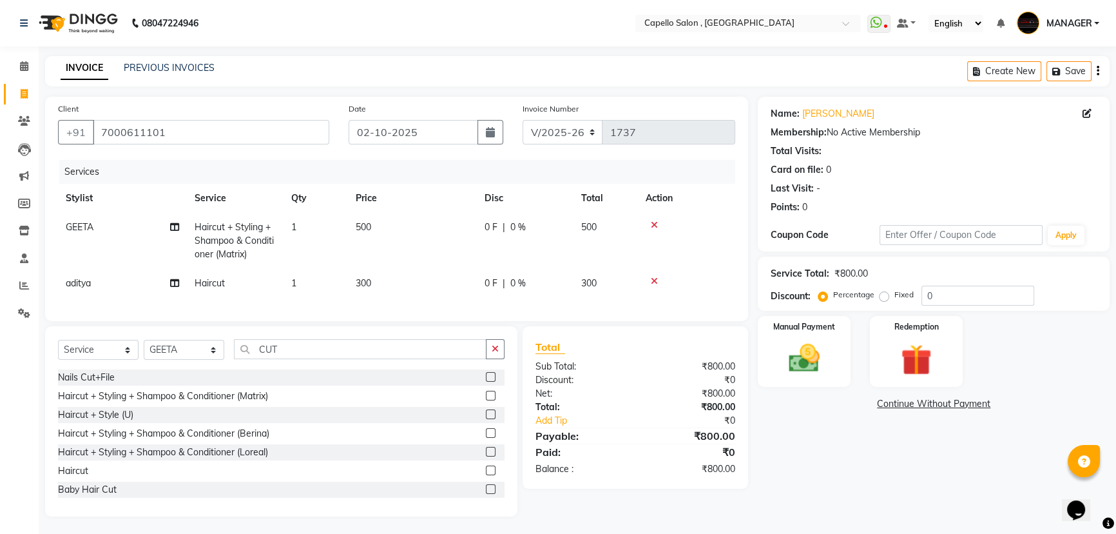
scroll to position [11, 0]
click at [804, 329] on div "Manual Payment" at bounding box center [804, 349] width 97 height 73
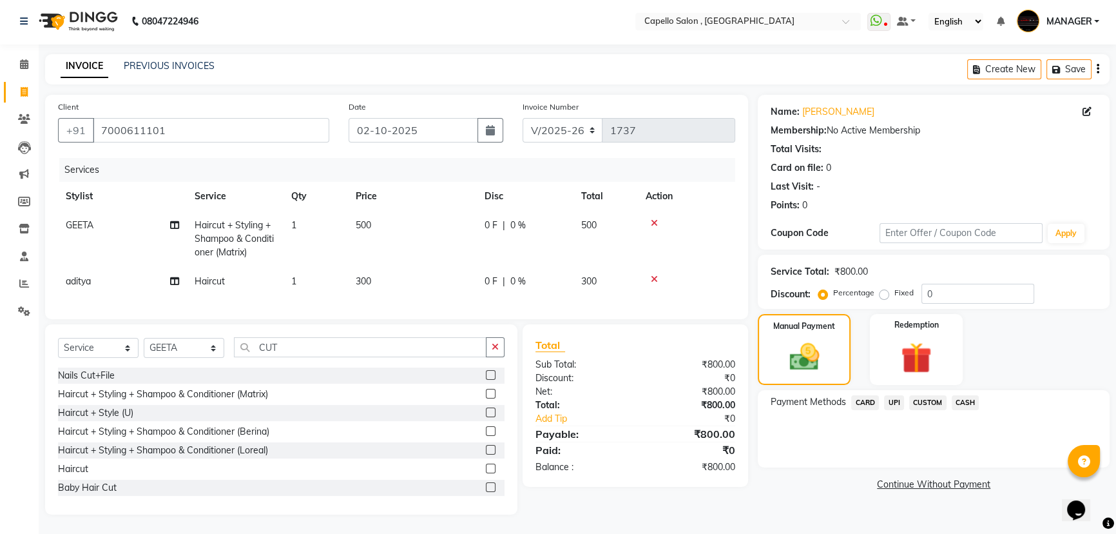
click at [890, 395] on span "UPI" at bounding box center [894, 402] width 20 height 15
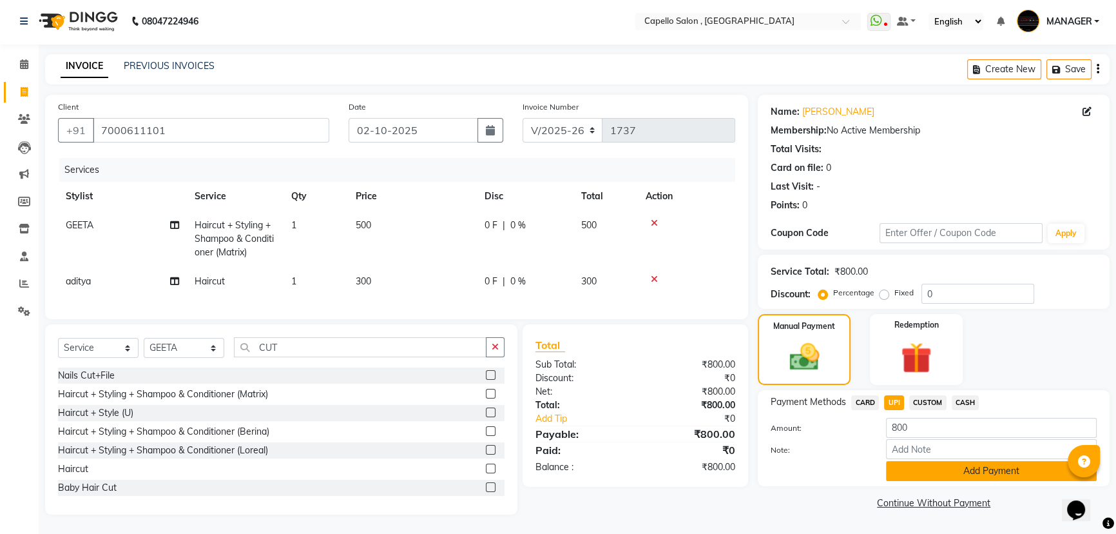
click at [911, 461] on button "Add Payment" at bounding box center [991, 471] width 211 height 20
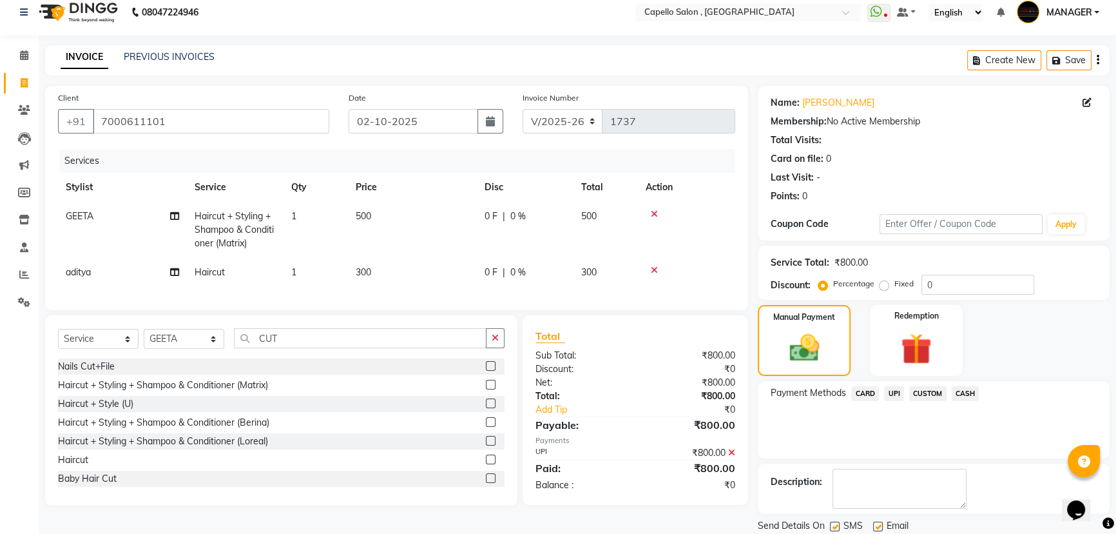
scroll to position [53, 0]
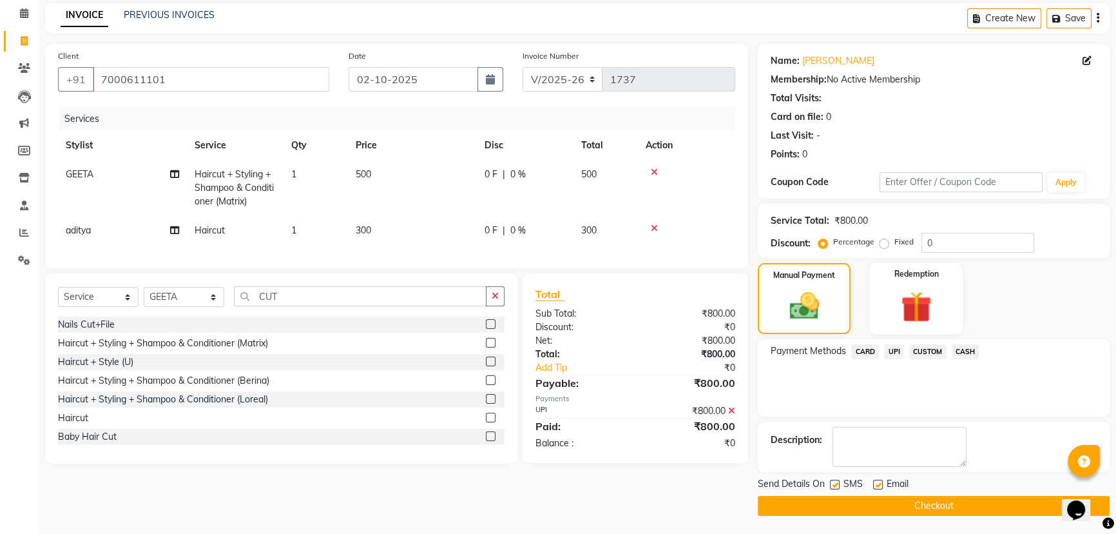
click at [883, 504] on button "Checkout" at bounding box center [934, 506] width 352 height 20
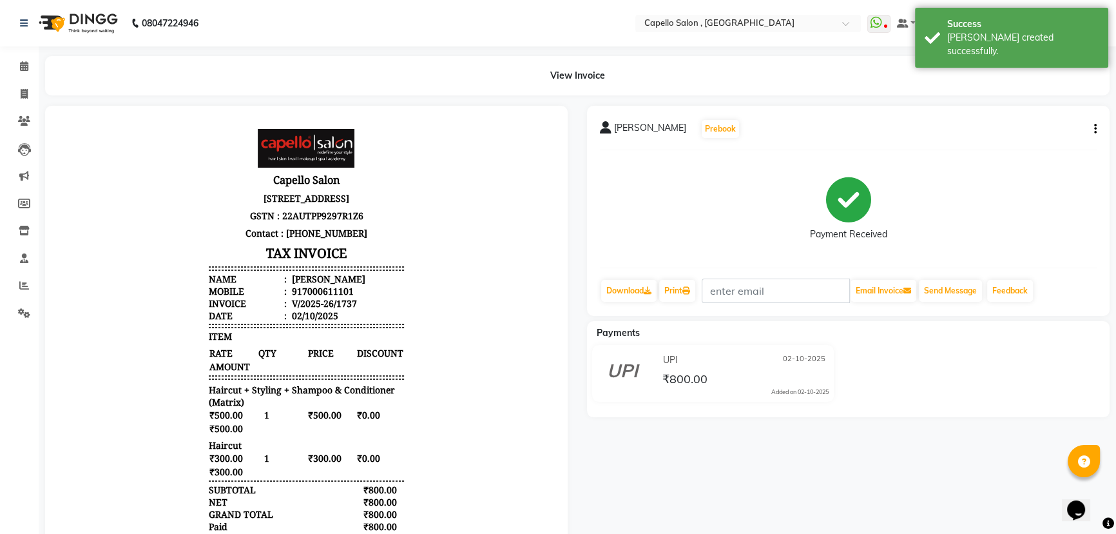
click at [12, 54] on li "Calendar" at bounding box center [19, 67] width 39 height 28
click at [26, 69] on icon at bounding box center [24, 66] width 8 height 10
